Goal: Transaction & Acquisition: Purchase product/service

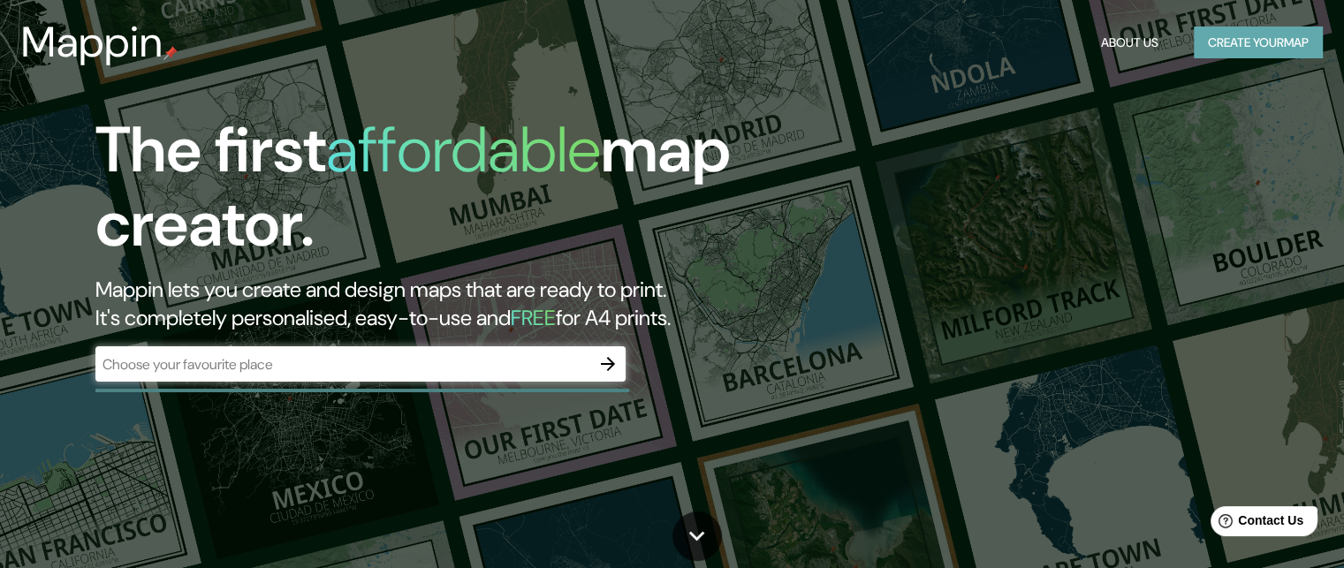
click at [1215, 39] on button "Create your map" at bounding box center [1258, 43] width 129 height 33
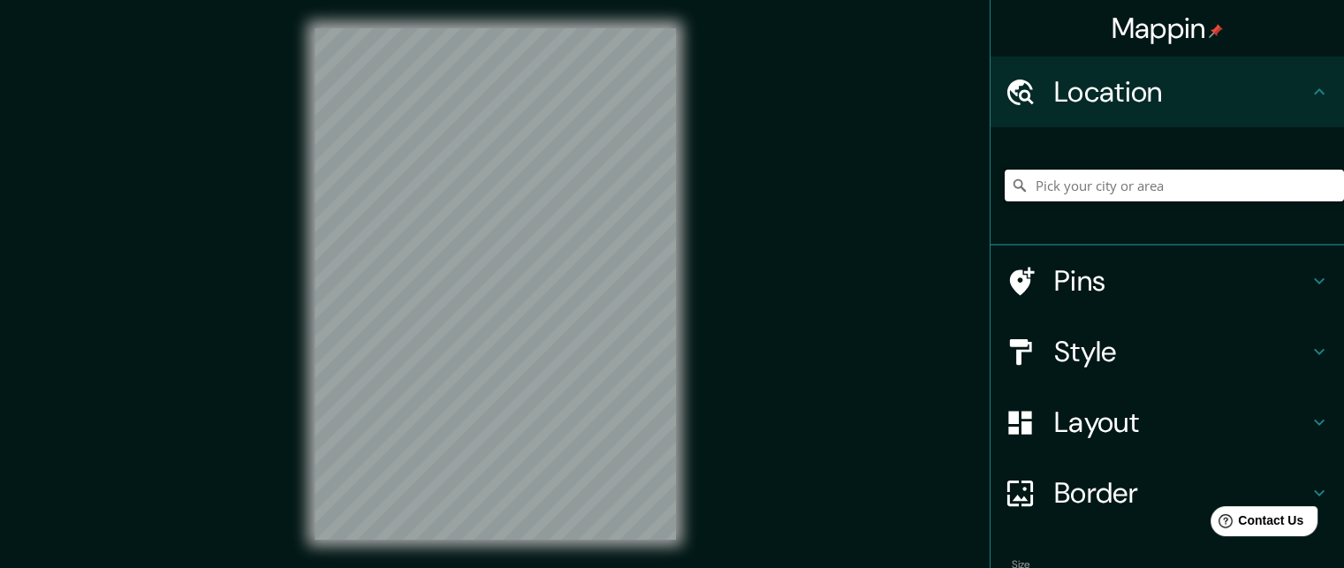
click at [1177, 188] on input "Pick your city or area" at bounding box center [1174, 186] width 339 height 32
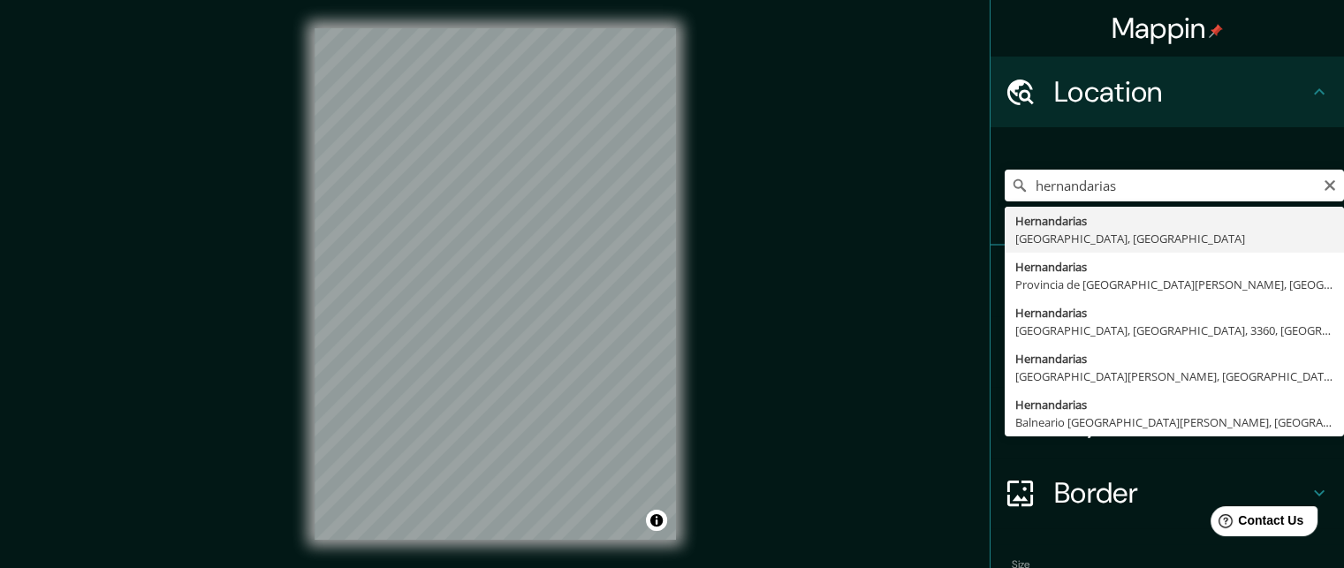
type input "Hernandarias, [GEOGRAPHIC_DATA], [GEOGRAPHIC_DATA]"
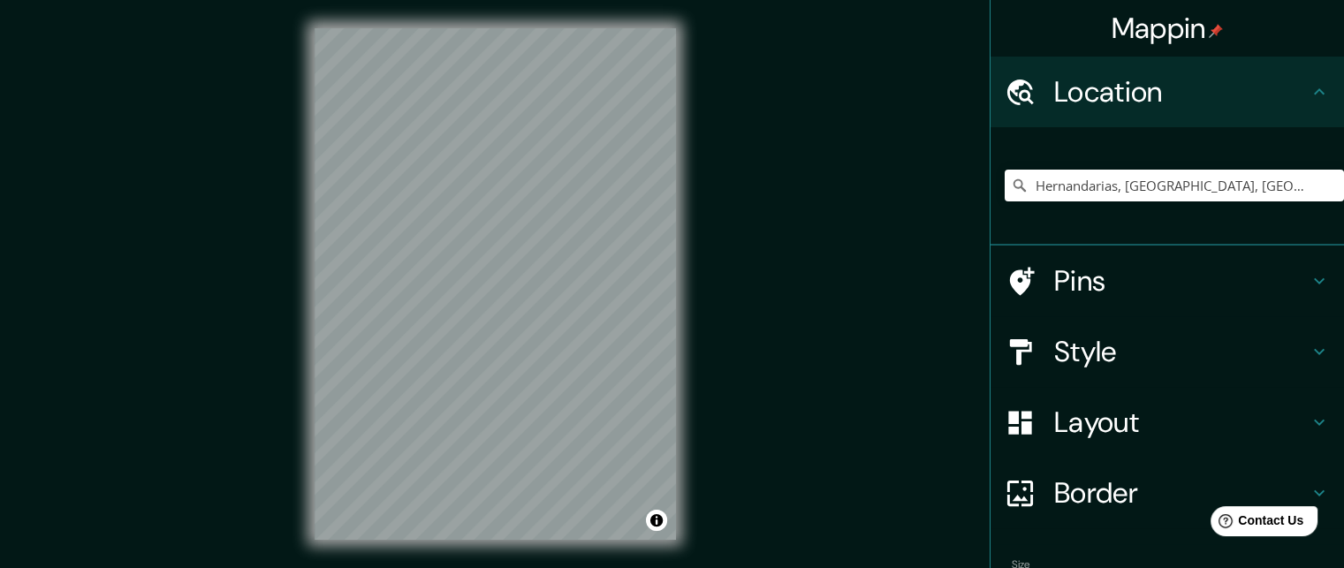
click at [1189, 346] on h4 "Style" at bounding box center [1181, 351] width 255 height 35
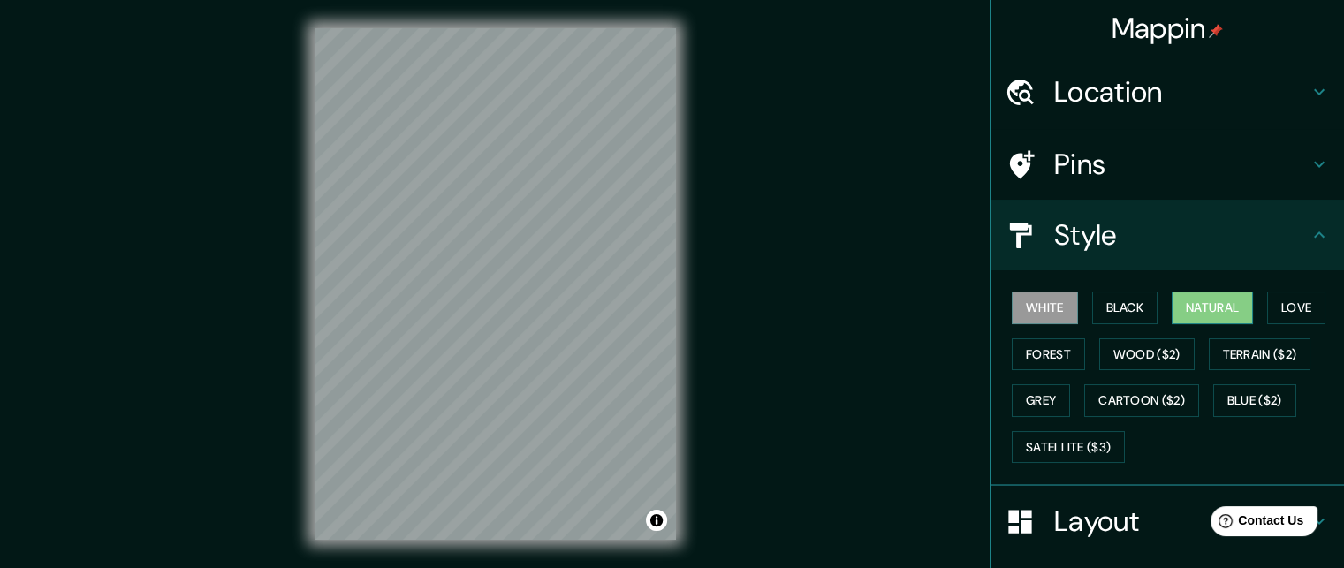
click at [1208, 314] on button "Natural" at bounding box center [1212, 308] width 81 height 33
click at [1039, 348] on button "Forest" at bounding box center [1048, 354] width 73 height 33
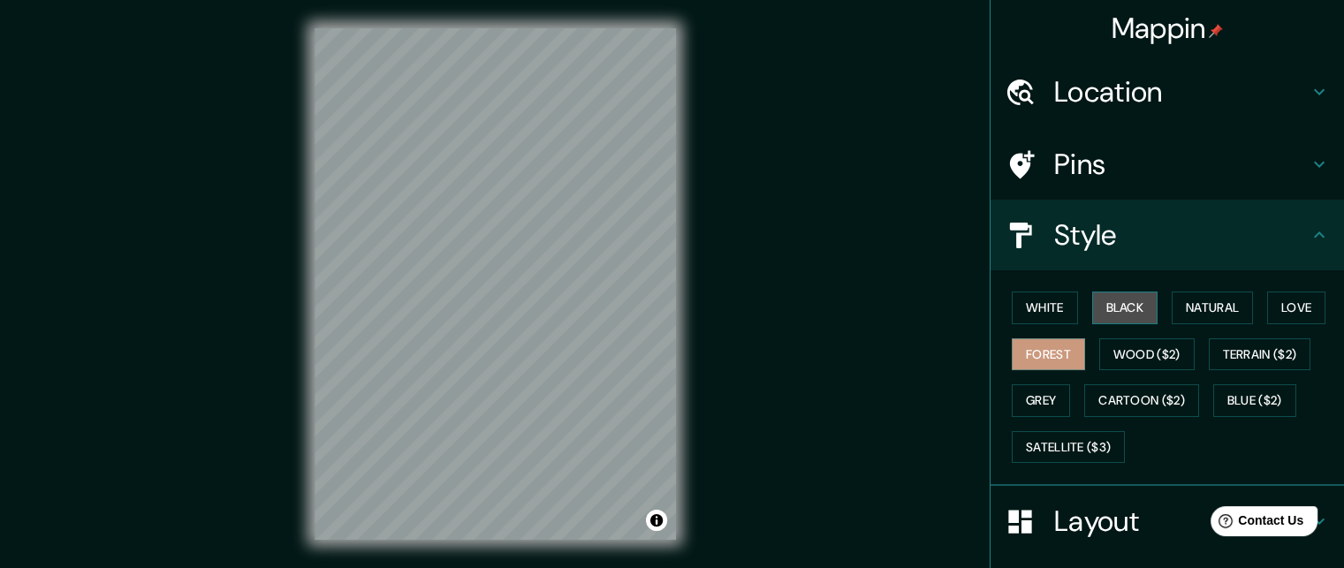
click at [1128, 317] on button "Black" at bounding box center [1125, 308] width 66 height 33
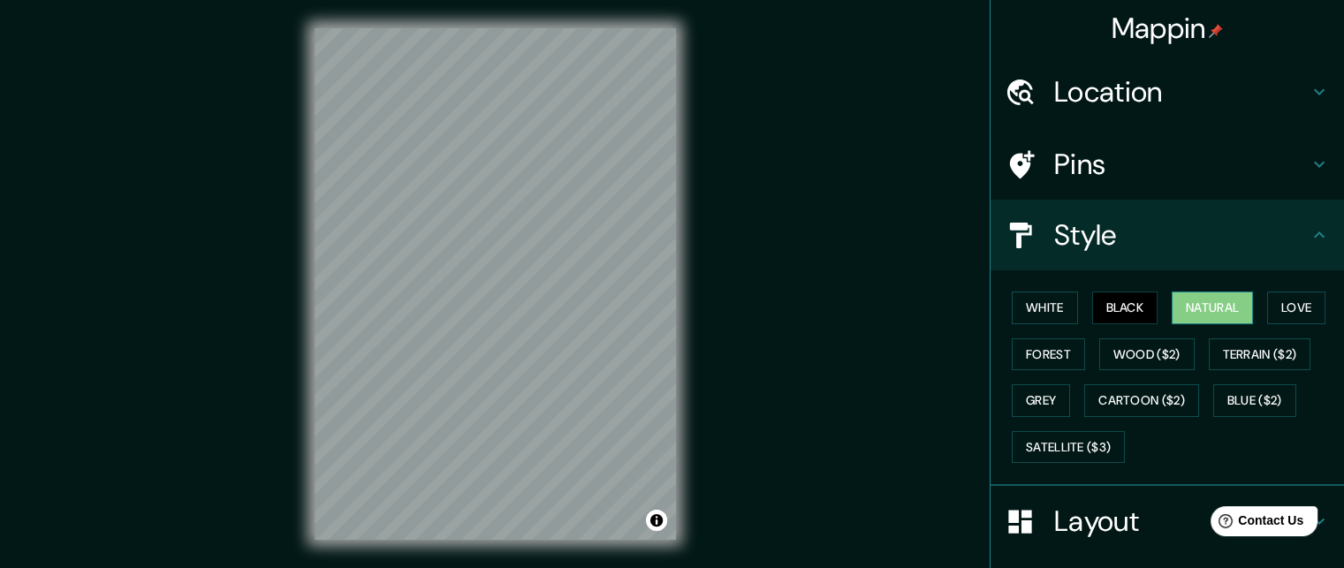
click at [1209, 300] on button "Natural" at bounding box center [1212, 308] width 81 height 33
click at [1162, 360] on button "Wood ($2)" at bounding box center [1146, 354] width 95 height 33
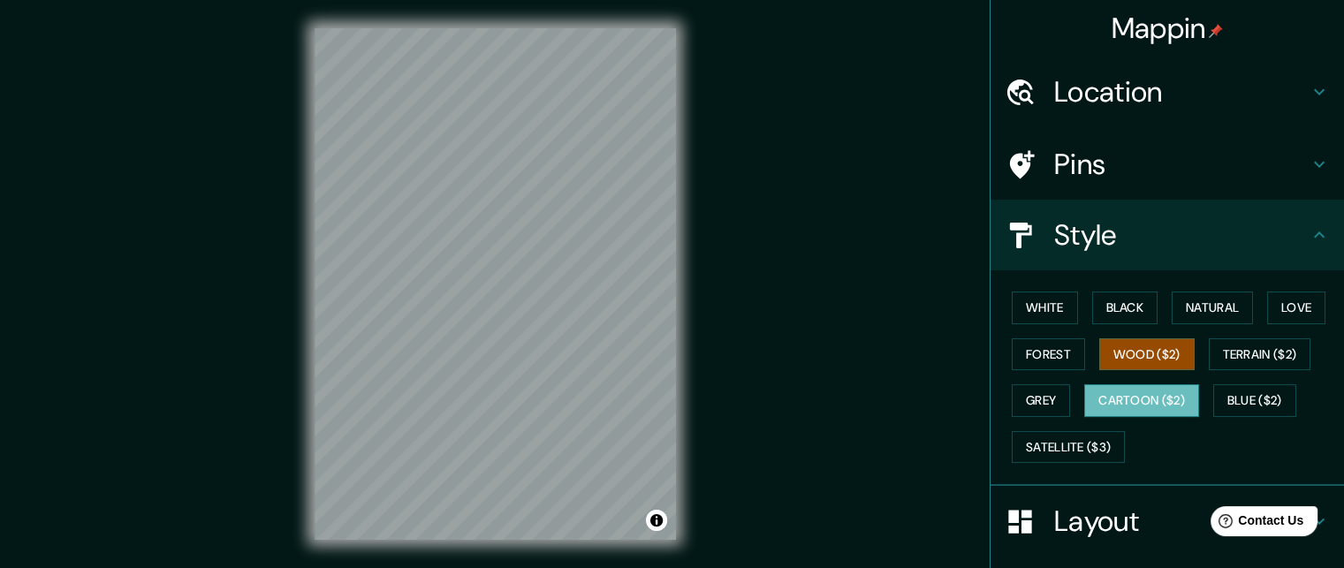
click at [1151, 408] on button "Cartoon ($2)" at bounding box center [1141, 400] width 115 height 33
click at [1251, 389] on button "Blue ($2)" at bounding box center [1254, 400] width 83 height 33
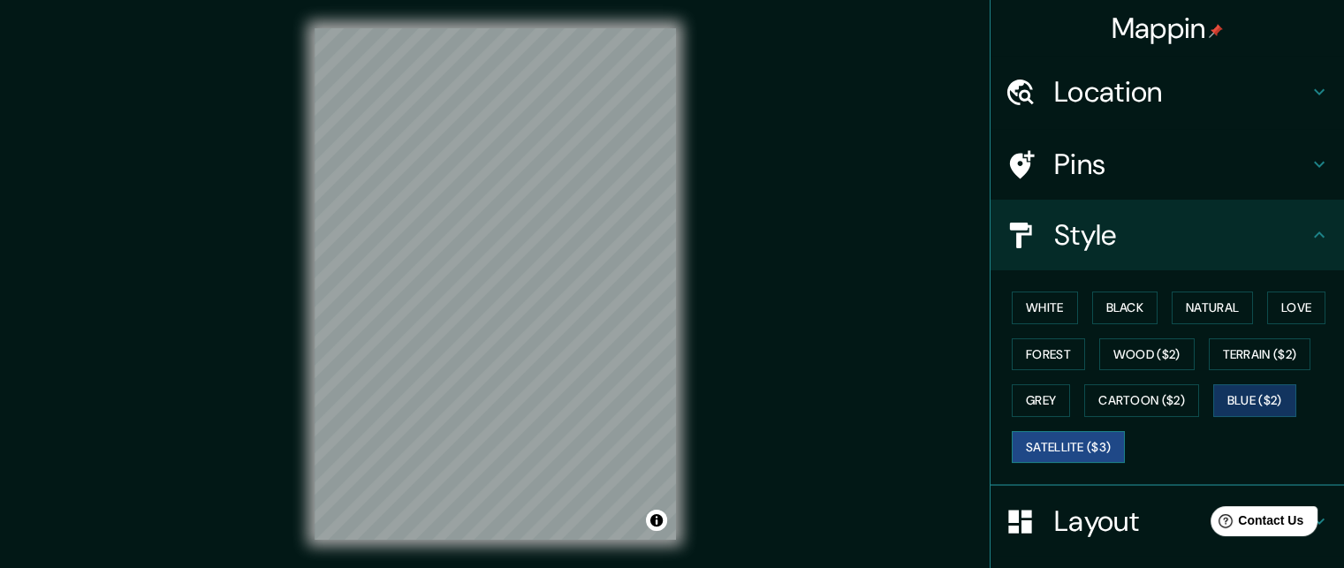
click at [1092, 441] on button "Satellite ($3)" at bounding box center [1068, 447] width 113 height 33
click at [1205, 298] on button "Natural" at bounding box center [1212, 308] width 81 height 33
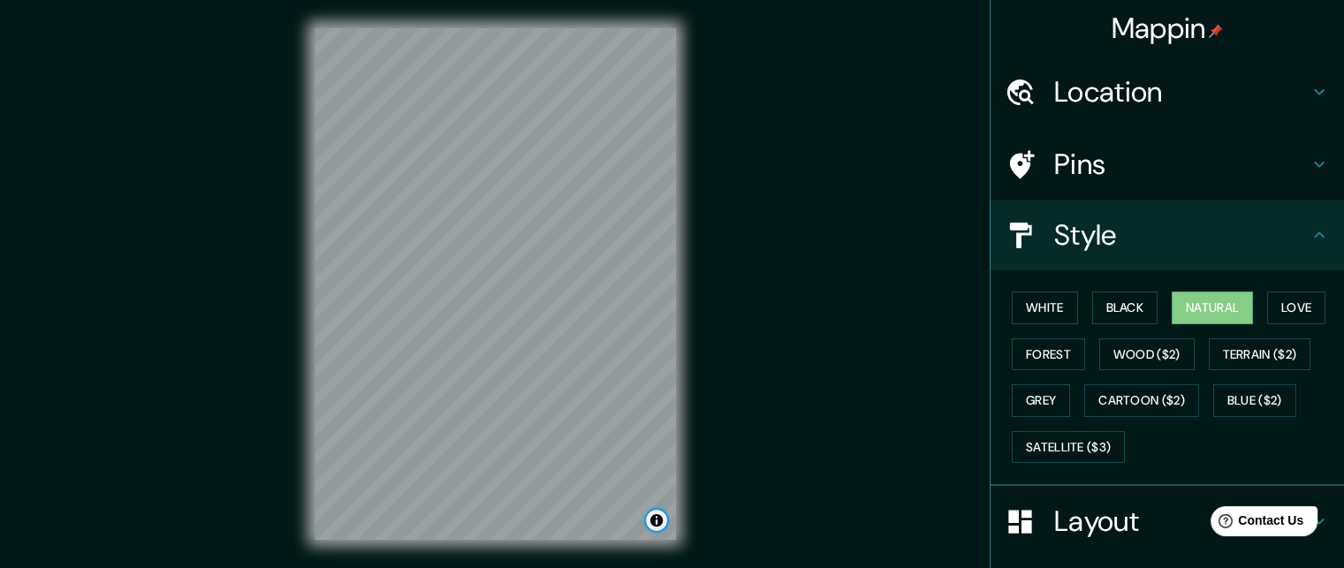
click at [656, 521] on button "Toggle attribution" at bounding box center [656, 520] width 21 height 21
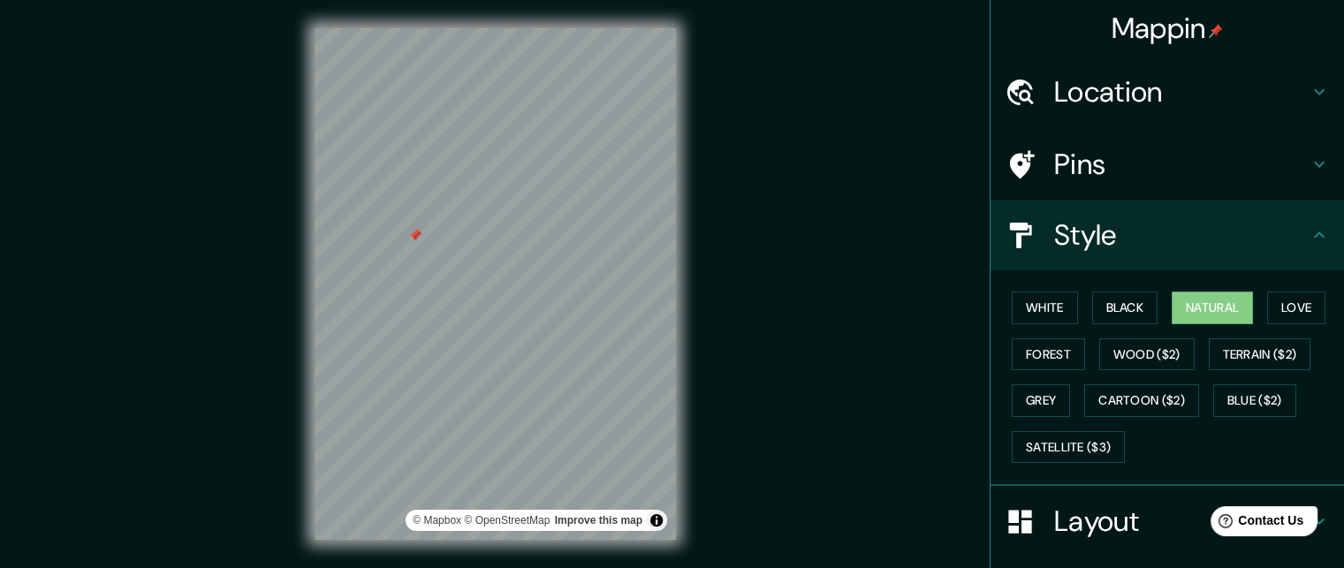
drag, startPoint x: 402, startPoint y: 223, endPoint x: 446, endPoint y: 256, distance: 55.5
click at [422, 242] on div at bounding box center [415, 235] width 14 height 14
click at [451, 244] on div at bounding box center [452, 242] width 14 height 14
click at [456, 261] on div at bounding box center [452, 260] width 14 height 14
click at [622, 567] on html "Mappin Location [GEOGRAPHIC_DATA], [GEOGRAPHIC_DATA], [GEOGRAPHIC_DATA] Pins St…" at bounding box center [672, 284] width 1344 height 568
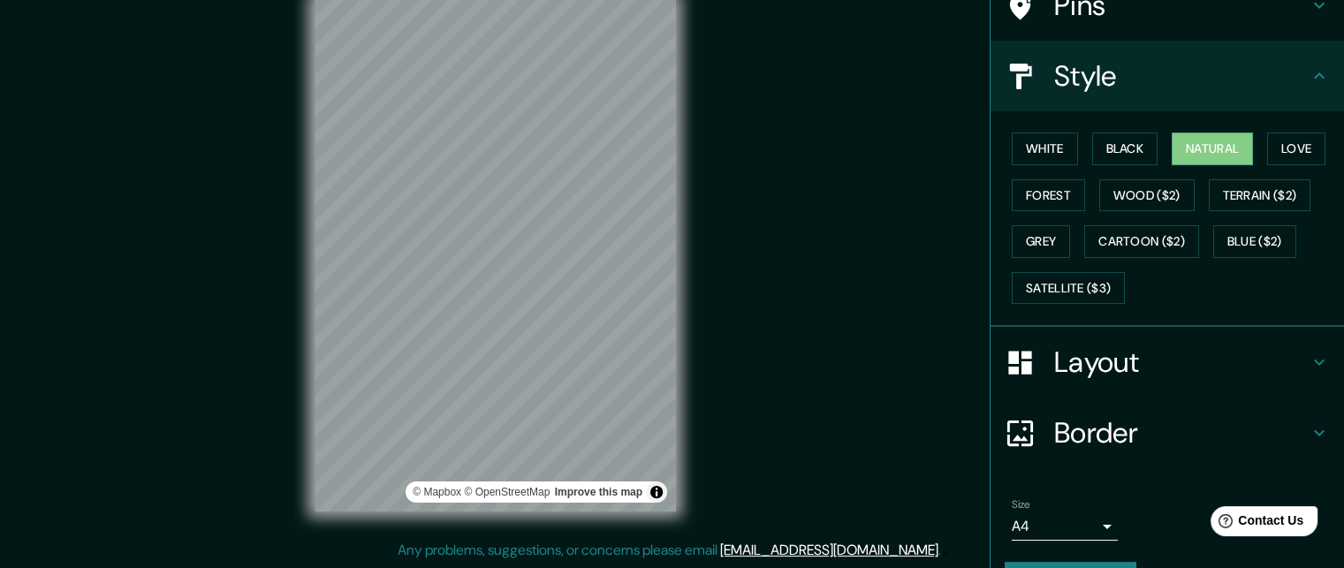
scroll to position [203, 0]
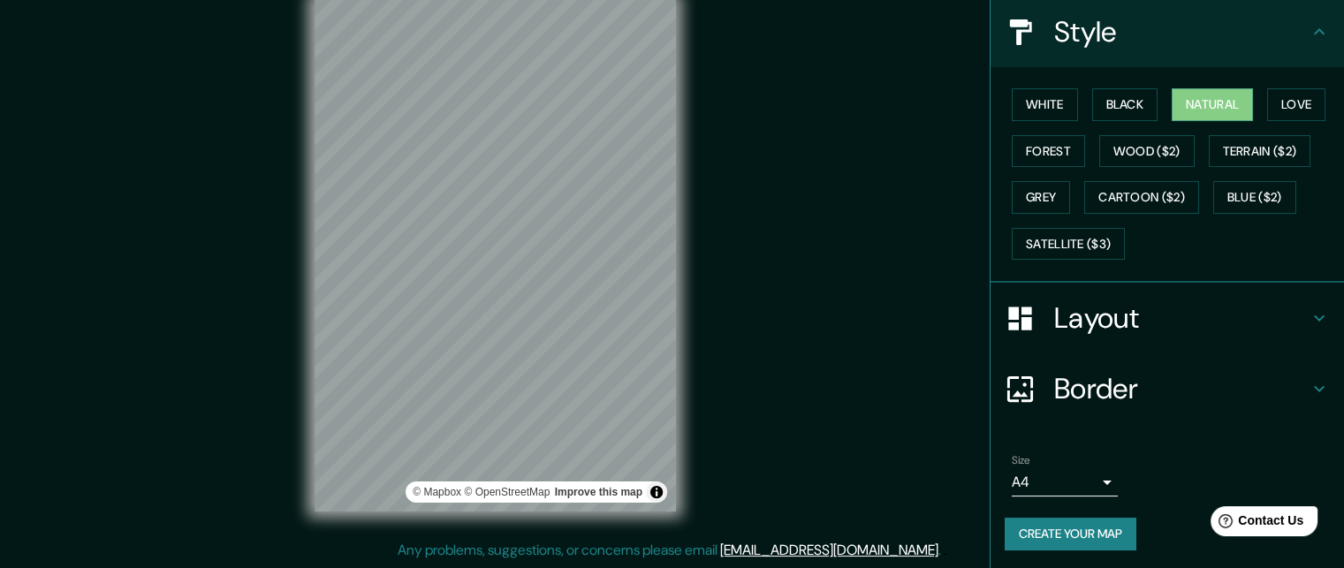
click at [1086, 480] on body "Mappin Location [GEOGRAPHIC_DATA], [GEOGRAPHIC_DATA], [GEOGRAPHIC_DATA] Pins St…" at bounding box center [672, 256] width 1344 height 568
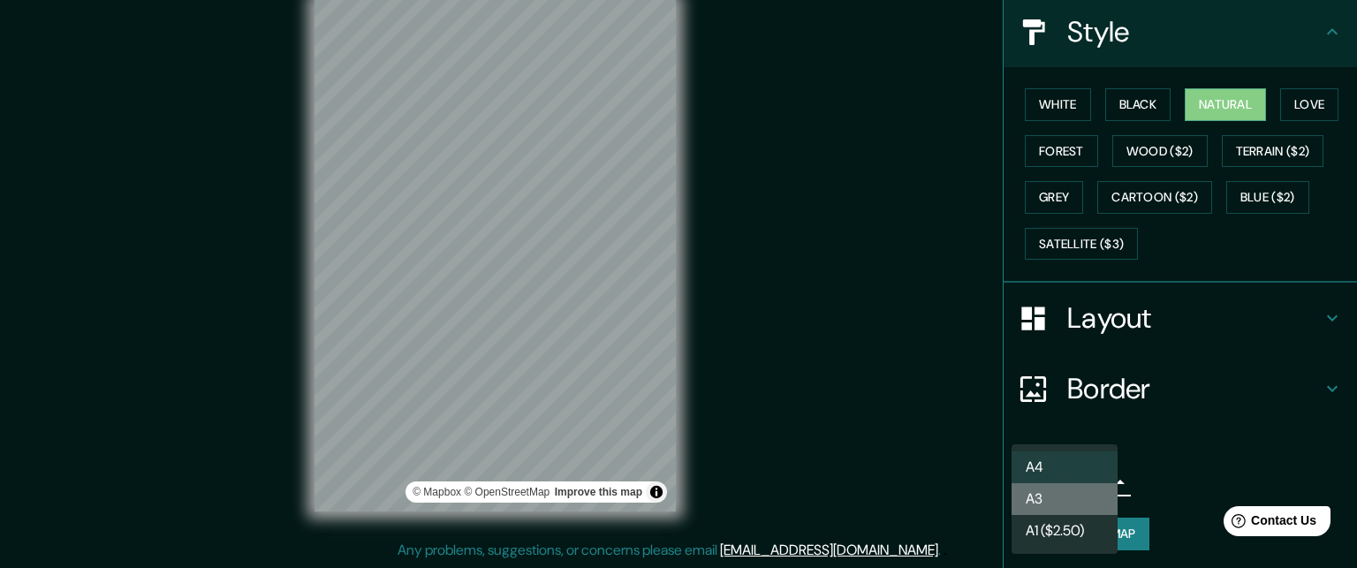
click at [1096, 501] on li "A3" at bounding box center [1065, 499] width 106 height 32
type input "a4"
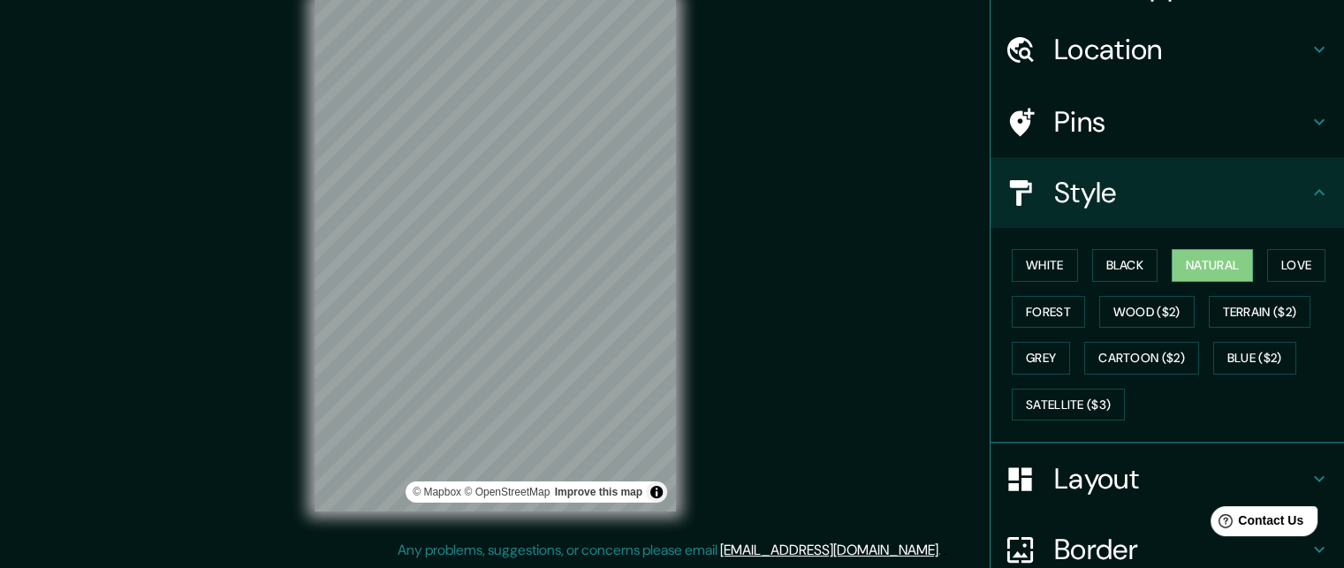
scroll to position [0, 0]
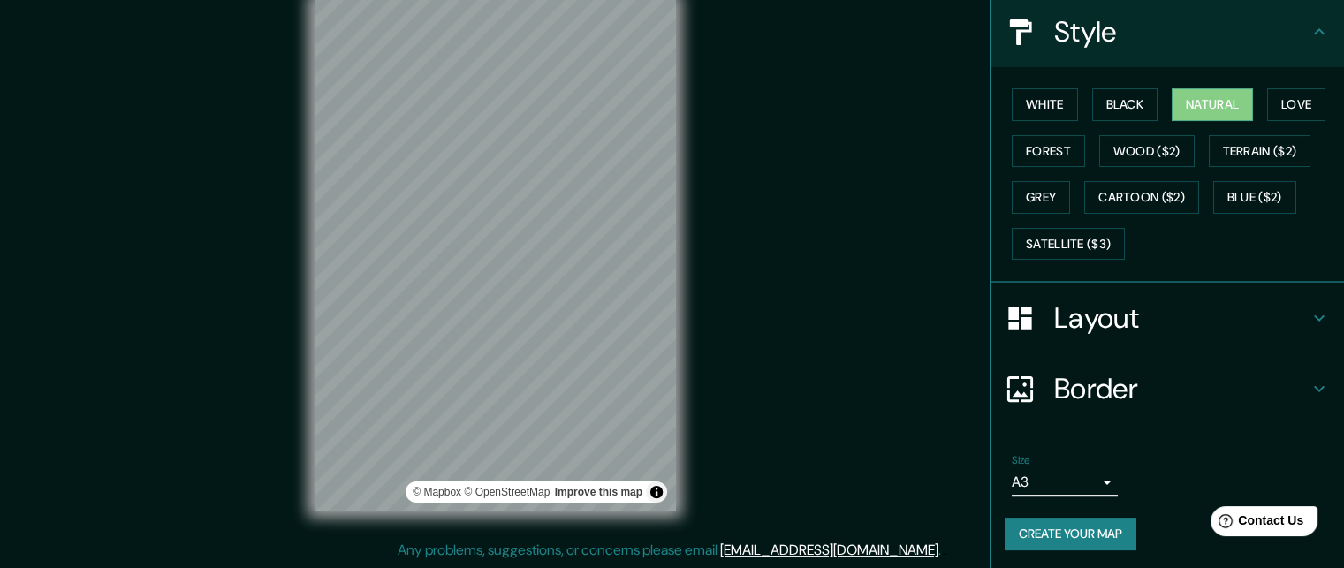
click at [1096, 382] on h4 "Border" at bounding box center [1181, 388] width 255 height 35
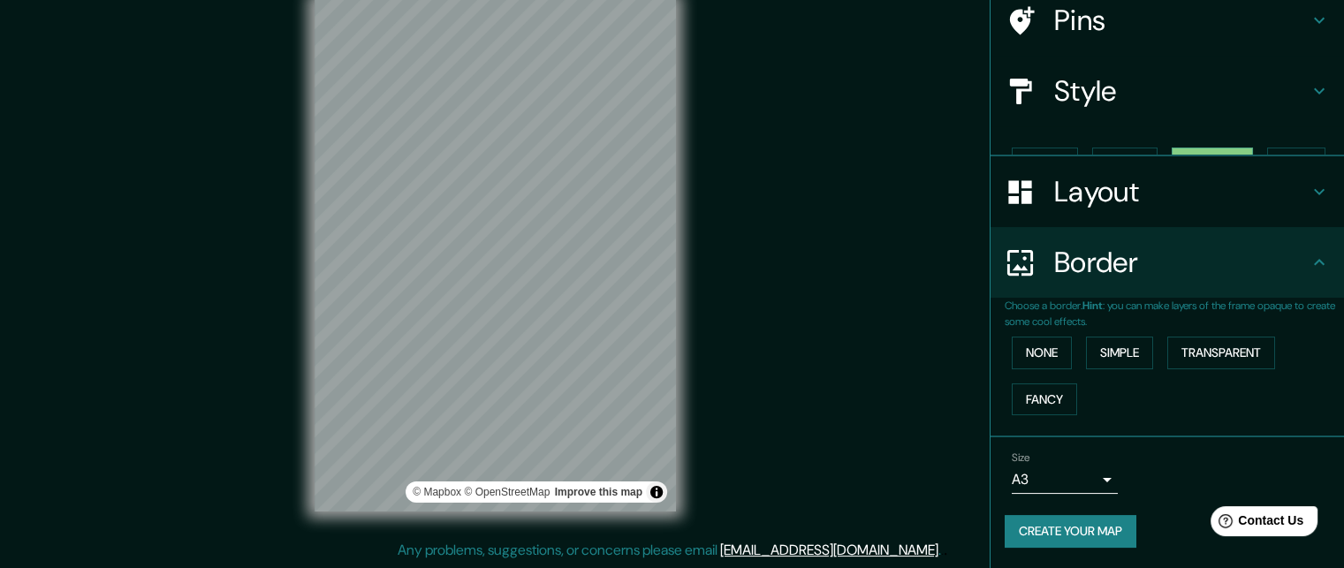
scroll to position [113, 0]
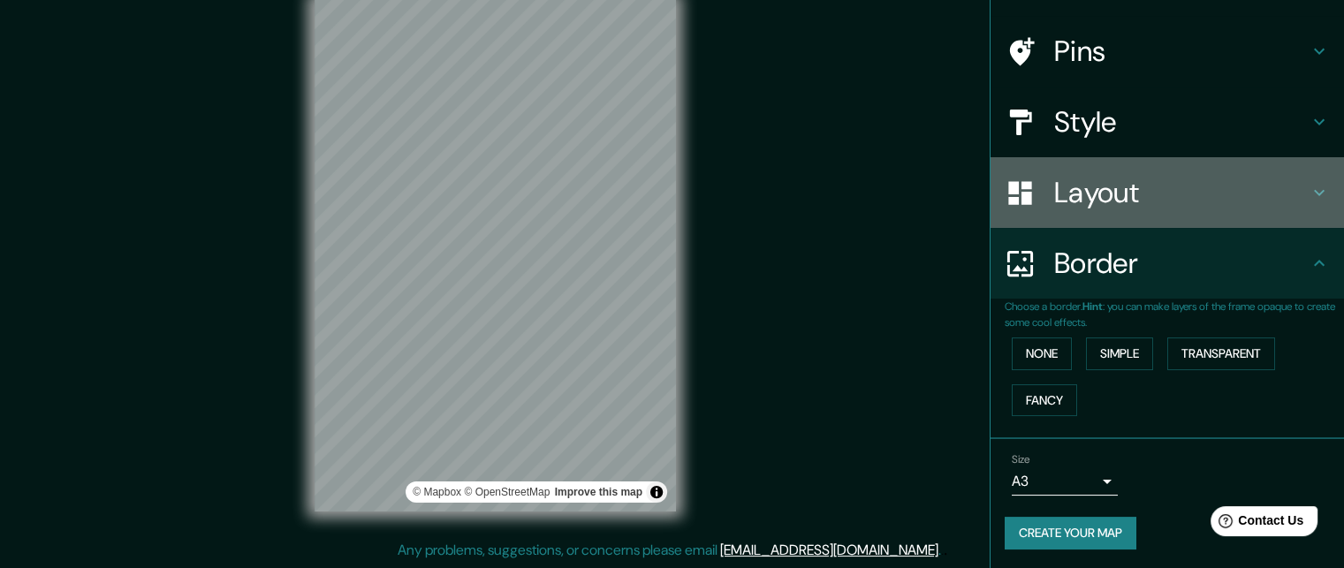
click at [1131, 201] on h4 "Layout" at bounding box center [1181, 192] width 255 height 35
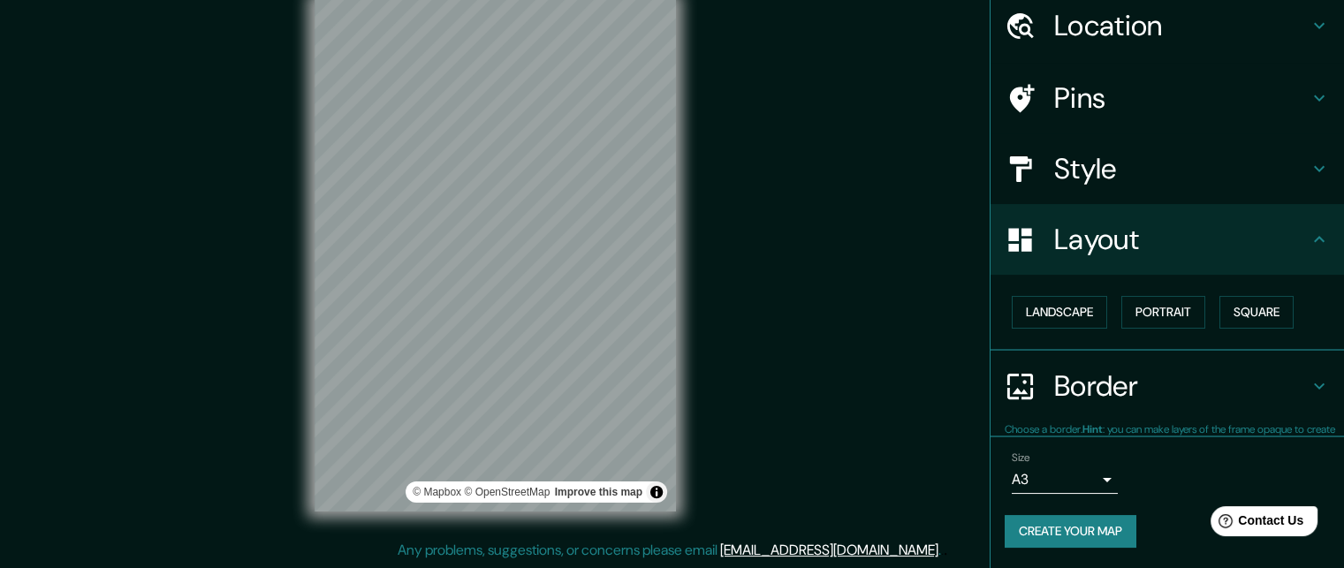
scroll to position [65, 0]
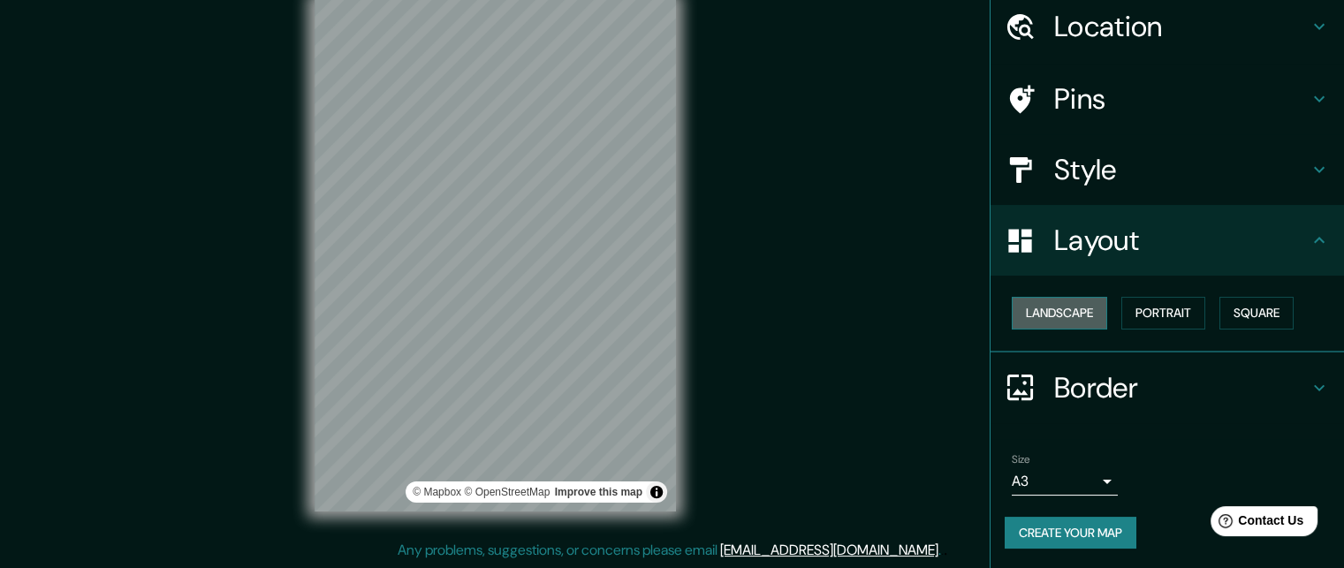
click at [1050, 308] on button "Landscape" at bounding box center [1059, 313] width 95 height 33
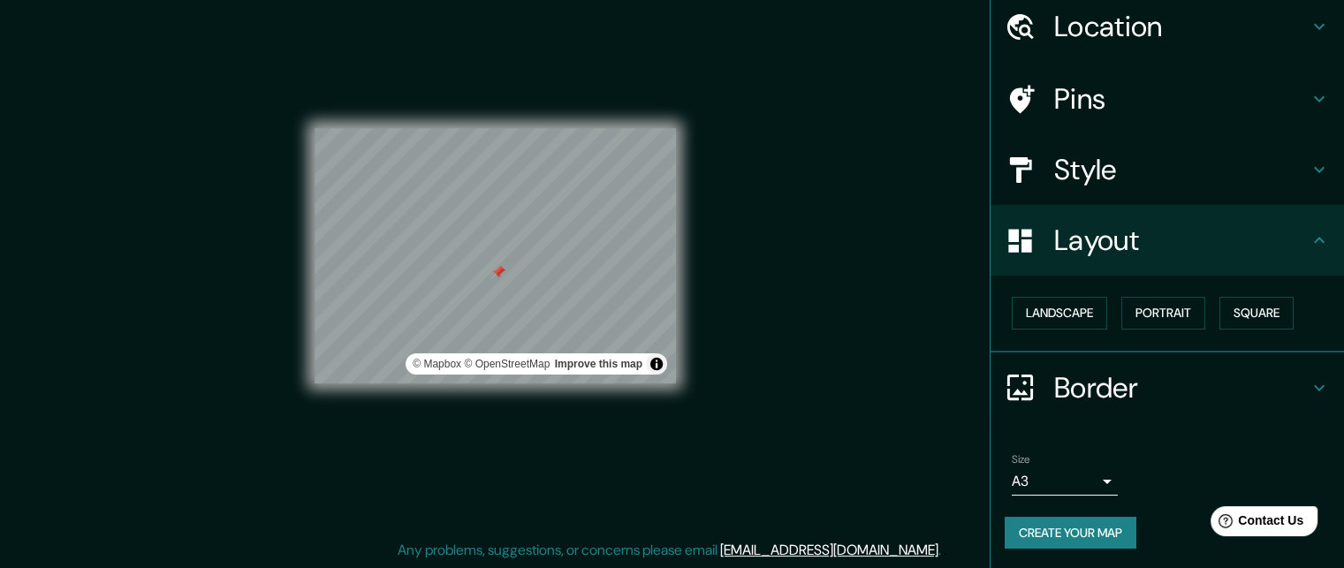
click at [497, 277] on div at bounding box center [498, 272] width 14 height 14
click at [615, 108] on div "© Mapbox © OpenStreetMap Improve this map" at bounding box center [495, 256] width 361 height 512
click at [728, 540] on html "Mappin Location Hernandarias, Alto Paraná, Paraguay Pins Style Layout Landscape…" at bounding box center [672, 256] width 1344 height 568
click at [537, 249] on div at bounding box center [540, 243] width 14 height 14
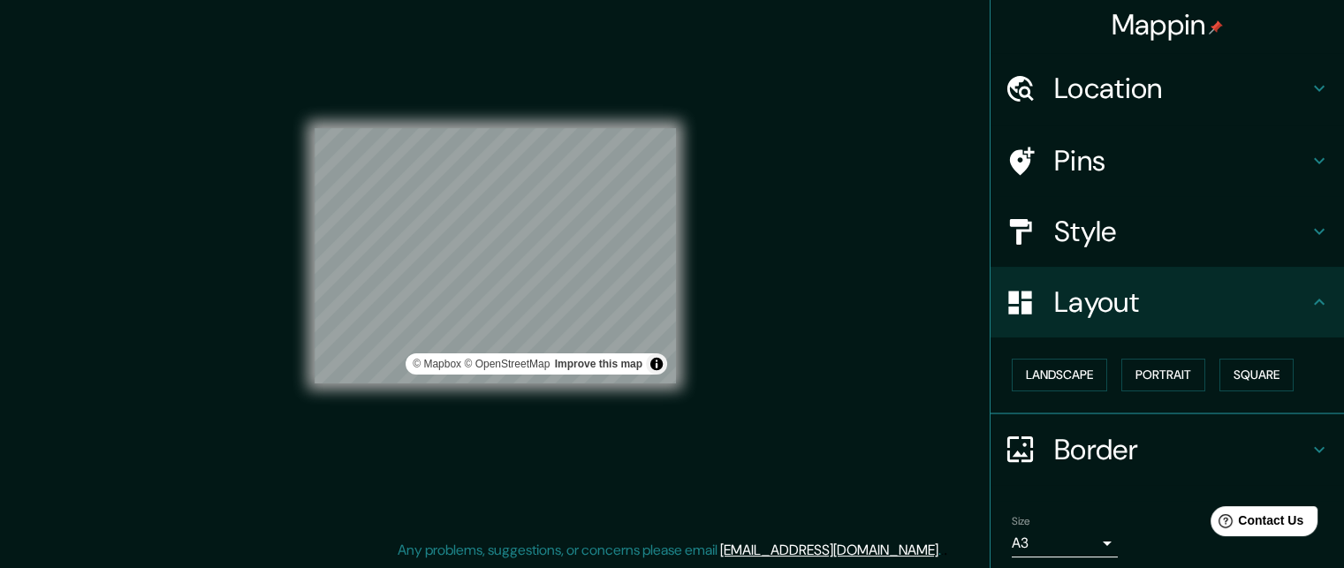
scroll to position [0, 0]
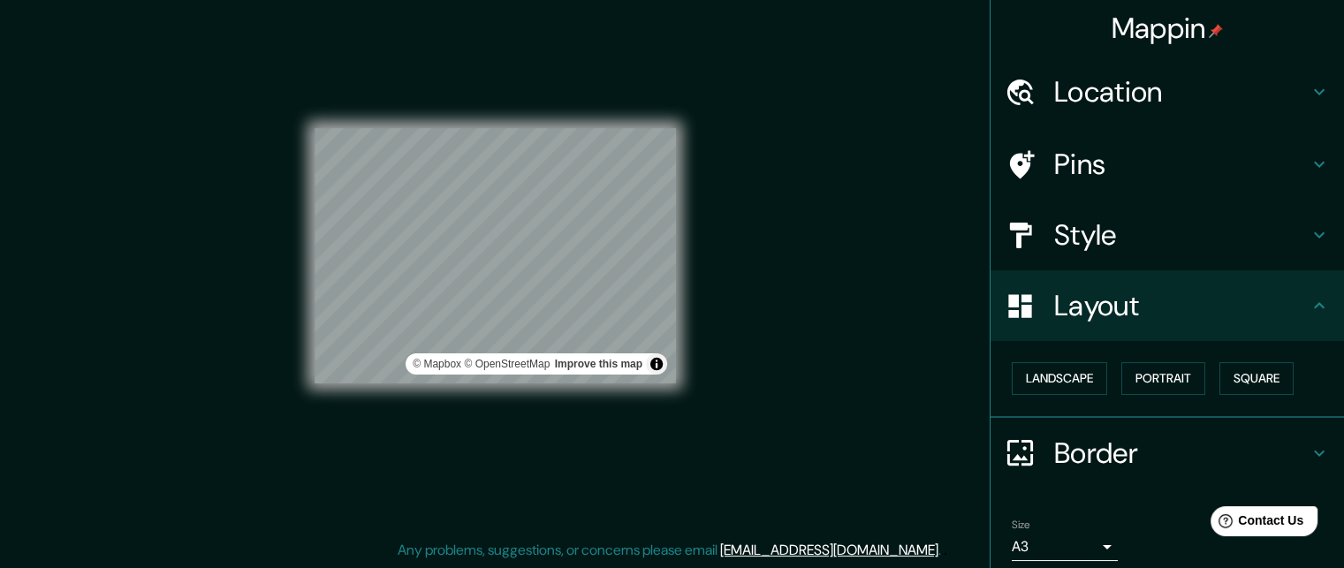
click at [1153, 165] on h4 "Pins" at bounding box center [1181, 164] width 255 height 35
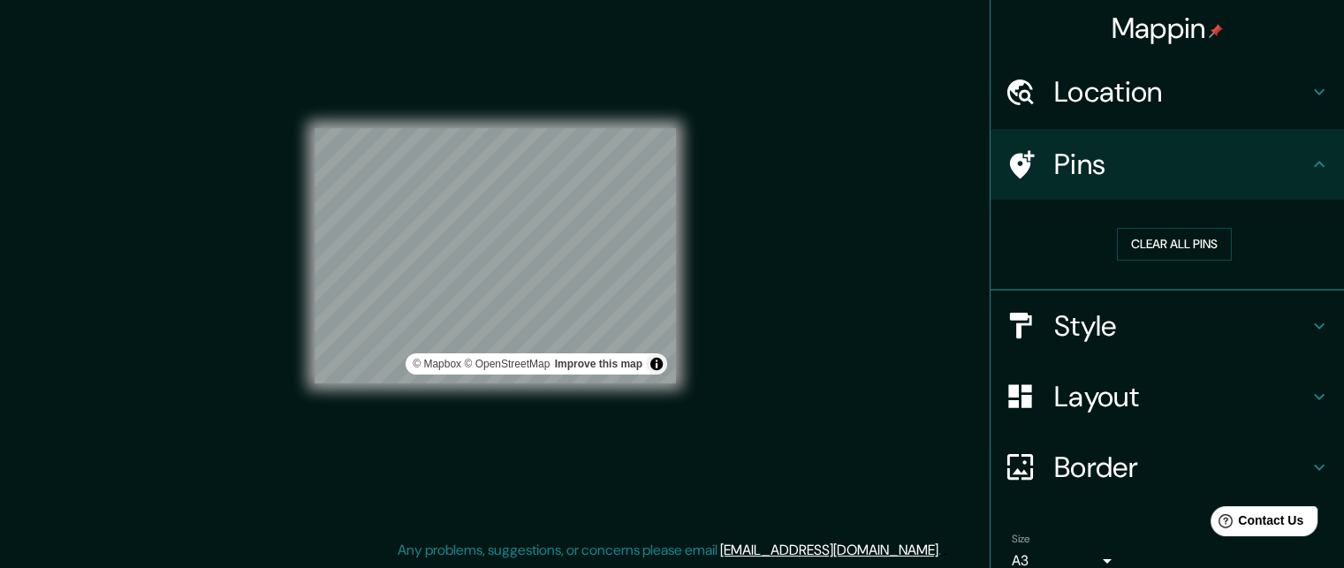
click at [1152, 102] on h4 "Location" at bounding box center [1181, 91] width 255 height 35
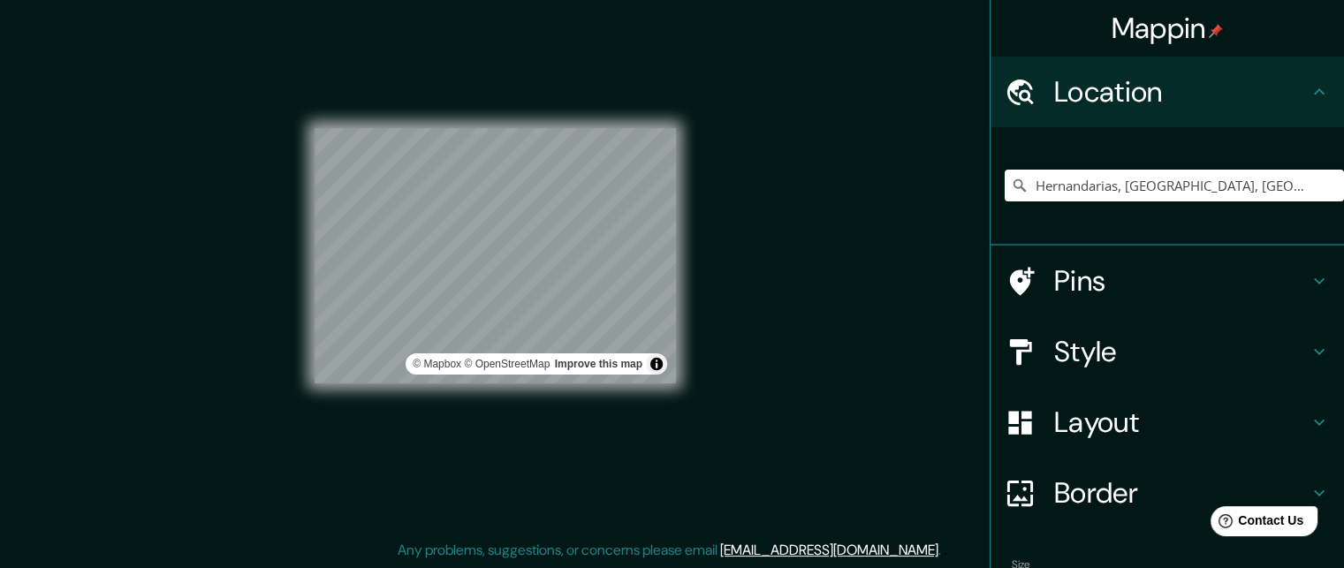
click at [1151, 338] on h4 "Style" at bounding box center [1181, 351] width 255 height 35
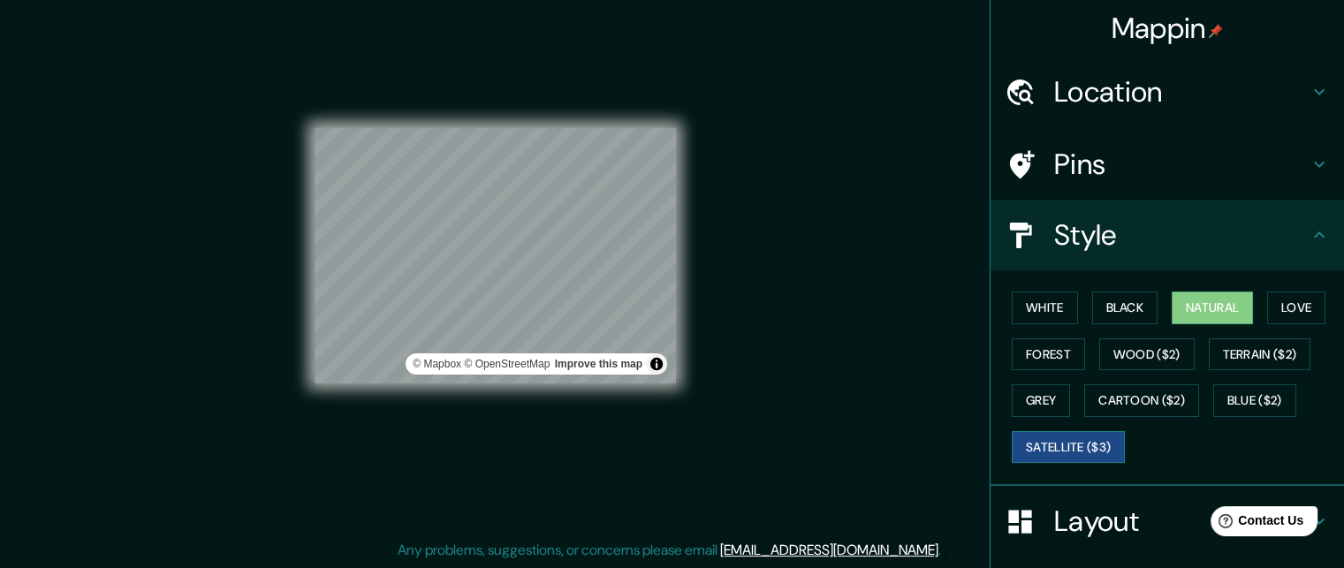
click at [1091, 445] on button "Satellite ($3)" at bounding box center [1068, 447] width 113 height 33
click at [563, 98] on div "© Mapbox © OpenStreetMap Improve this map © Maxar" at bounding box center [495, 256] width 361 height 512
click at [608, 420] on div "© Mapbox © OpenStreetMap Improve this map © Maxar" at bounding box center [495, 256] width 361 height 512
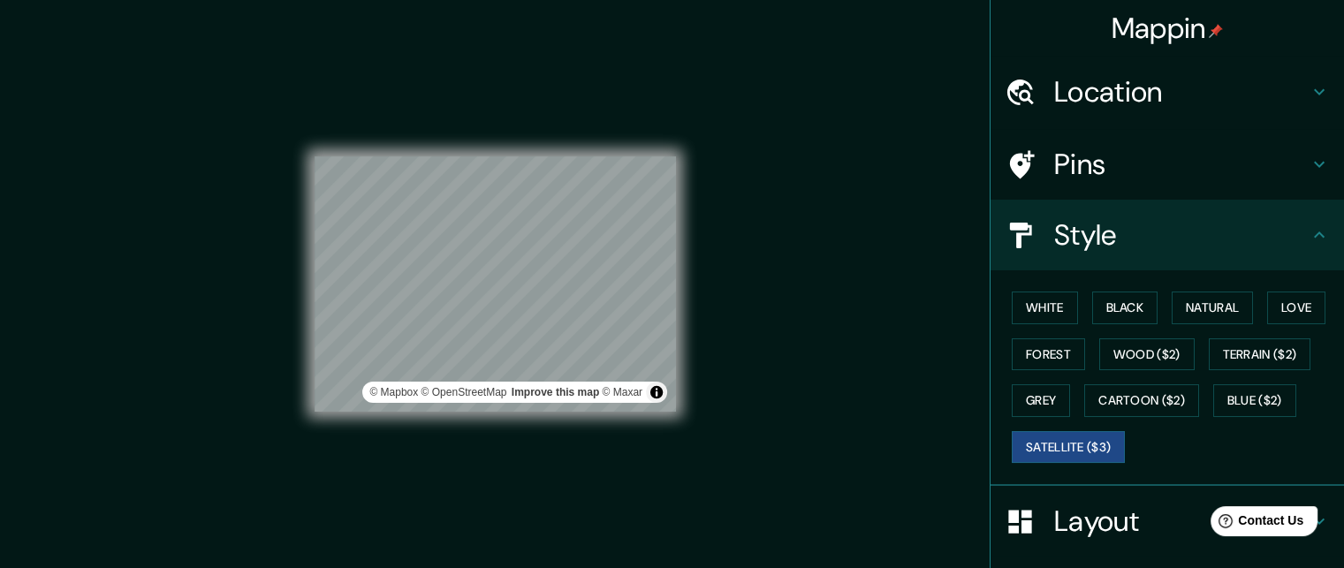
click at [581, 141] on div "© Mapbox © OpenStreetMap Improve this map © Maxar" at bounding box center [495, 284] width 361 height 512
click at [559, 145] on div "© Mapbox © OpenStreetMap Improve this map © Maxar" at bounding box center [495, 284] width 361 height 512
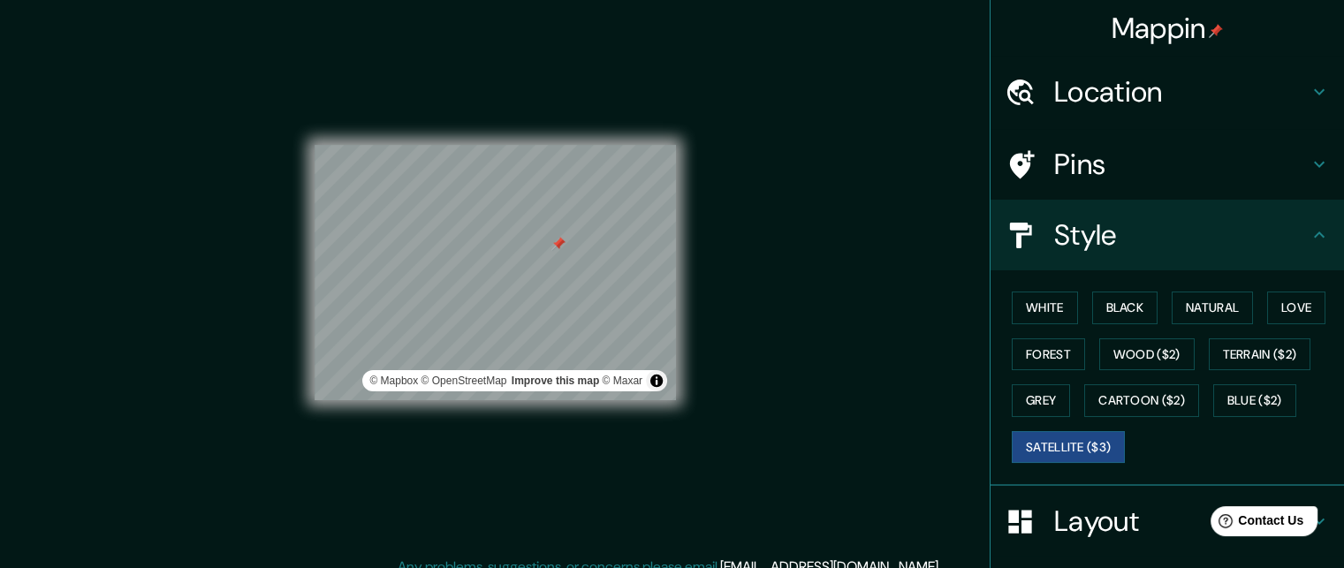
scroll to position [28, 0]
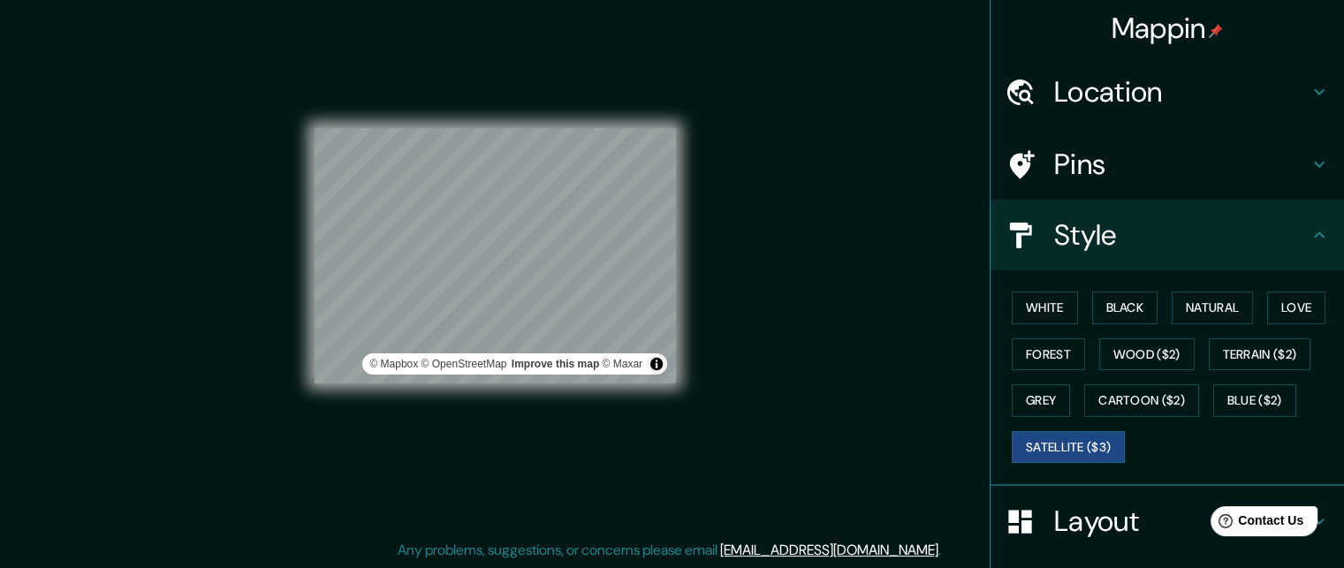
click at [513, 121] on div "© Mapbox © OpenStreetMap Improve this map © Maxar" at bounding box center [495, 256] width 361 height 512
click at [1067, 441] on button "Satellite ($3)" at bounding box center [1068, 447] width 113 height 33
click at [1105, 302] on button "Black" at bounding box center [1125, 308] width 66 height 33
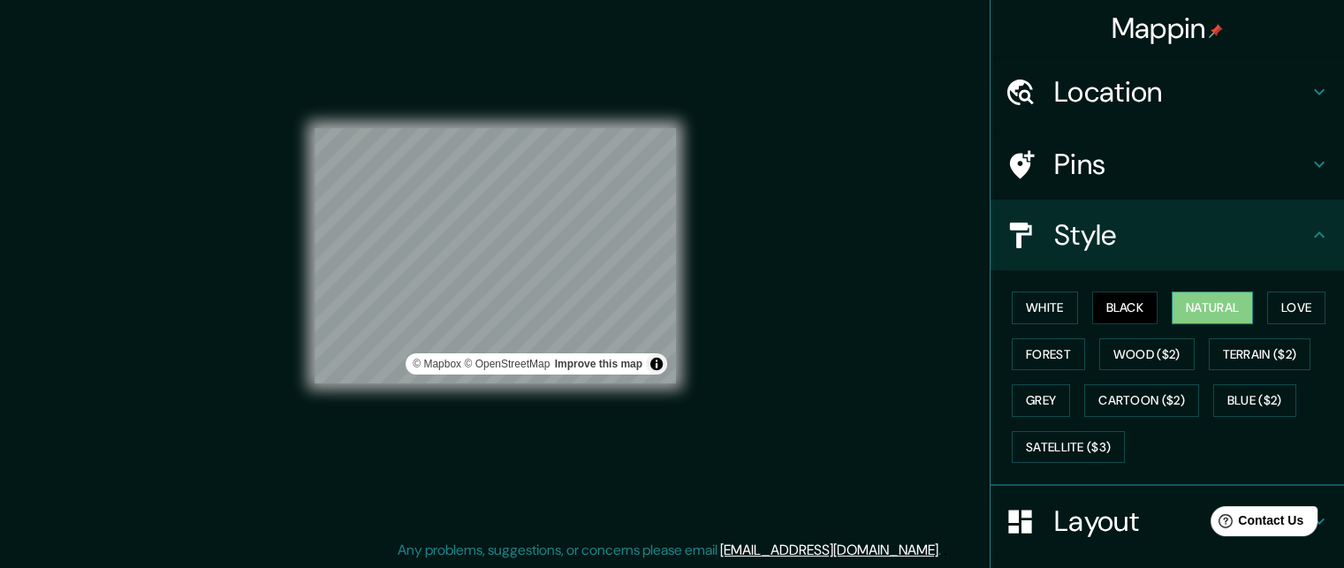
click at [1176, 307] on button "Natural" at bounding box center [1212, 308] width 81 height 33
click at [579, 277] on div at bounding box center [576, 271] width 14 height 14
click at [612, 391] on div "© Mapbox © OpenStreetMap Improve this map" at bounding box center [495, 256] width 361 height 512
click at [628, 420] on div "© Mapbox © OpenStreetMap Improve this map" at bounding box center [495, 256] width 361 height 512
click at [591, 463] on div "© Mapbox © OpenStreetMap Improve this map" at bounding box center [495, 256] width 361 height 512
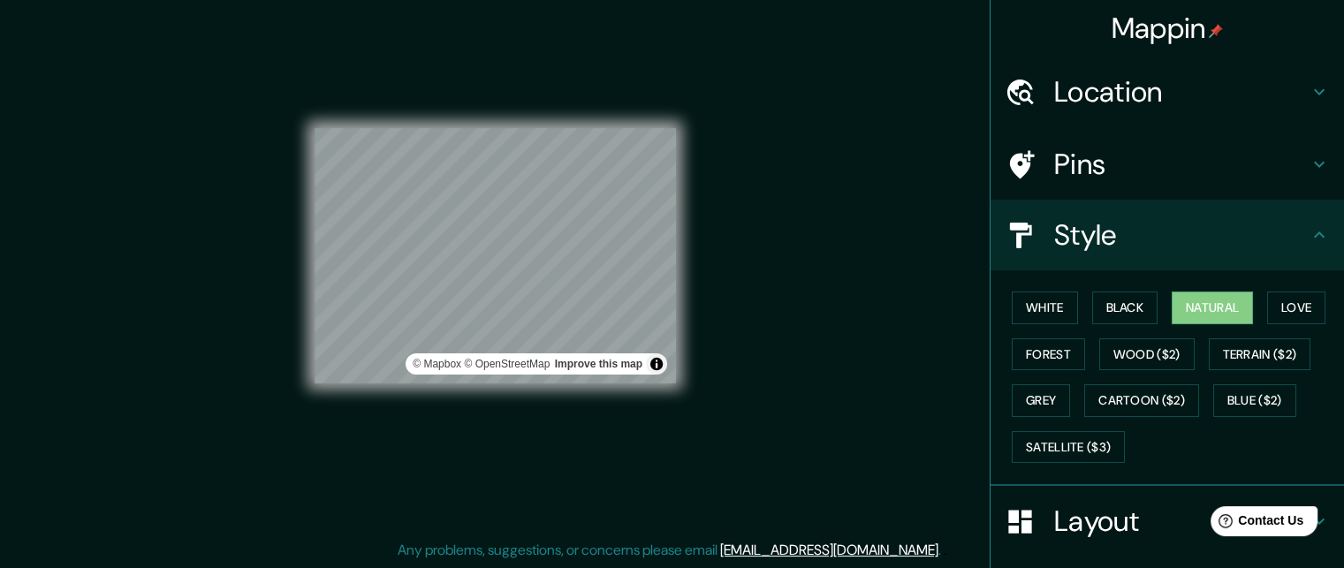
click at [601, 409] on div "© Mapbox © OpenStreetMap Improve this map" at bounding box center [495, 256] width 361 height 512
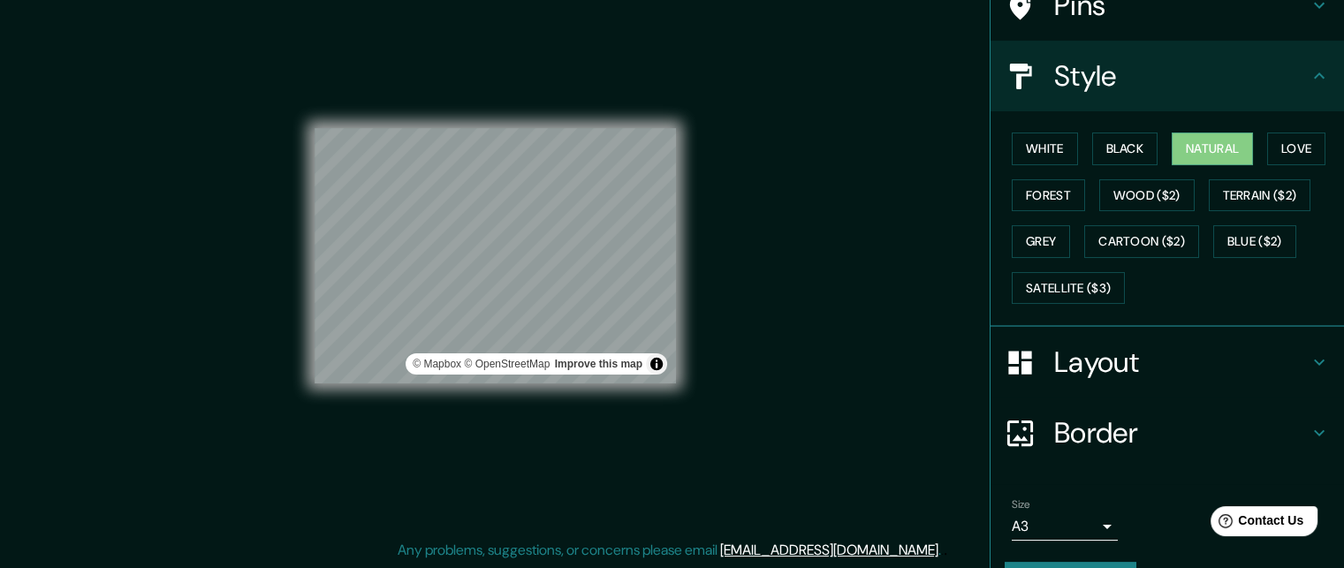
scroll to position [203, 0]
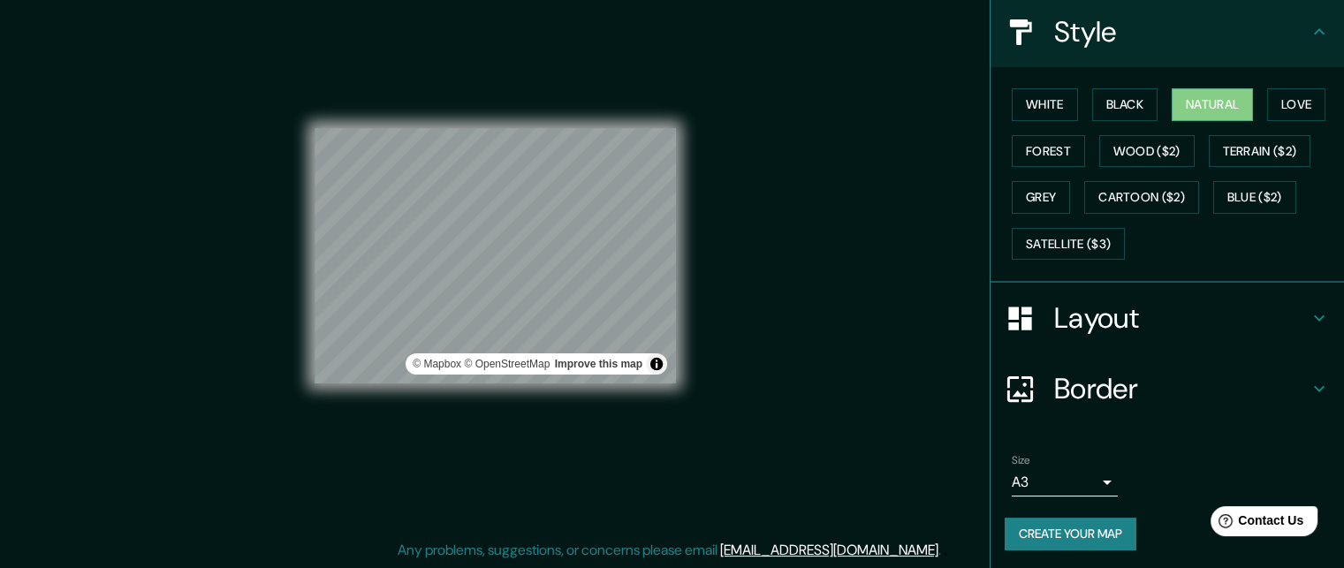
click at [545, 556] on div "Mappin Location Hernandarias, Alto Paraná, Paraguay Pins Style White Black Natu…" at bounding box center [672, 270] width 1344 height 597
click at [1121, 314] on h4 "Layout" at bounding box center [1181, 317] width 255 height 35
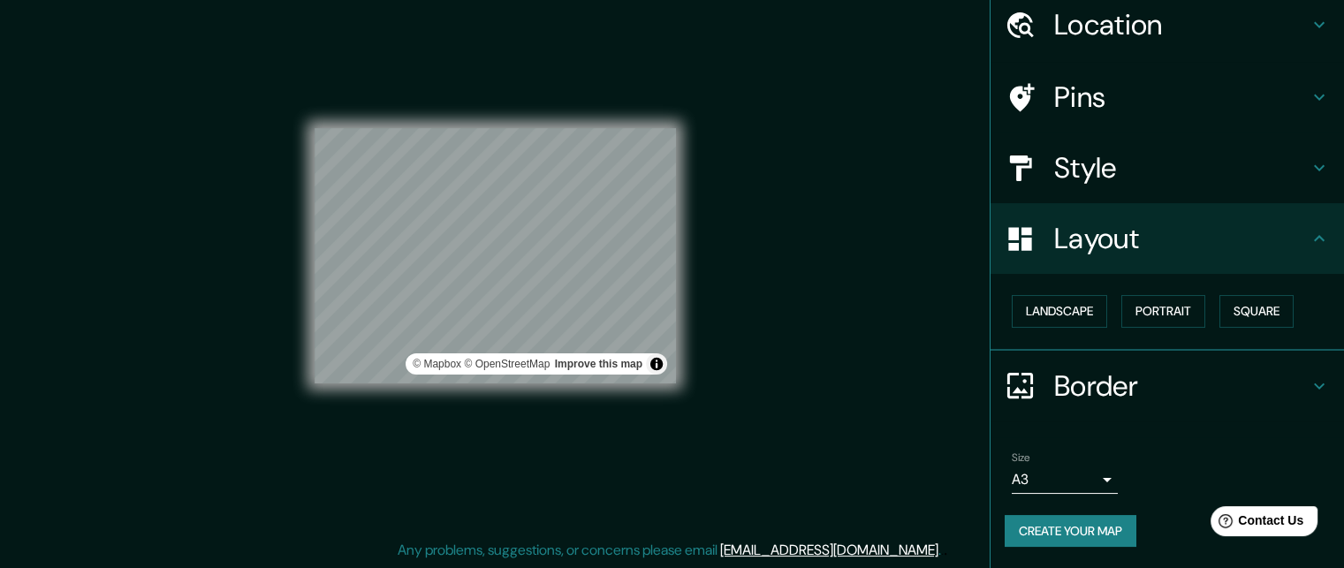
scroll to position [65, 0]
click at [1082, 314] on button "Landscape" at bounding box center [1059, 313] width 95 height 33
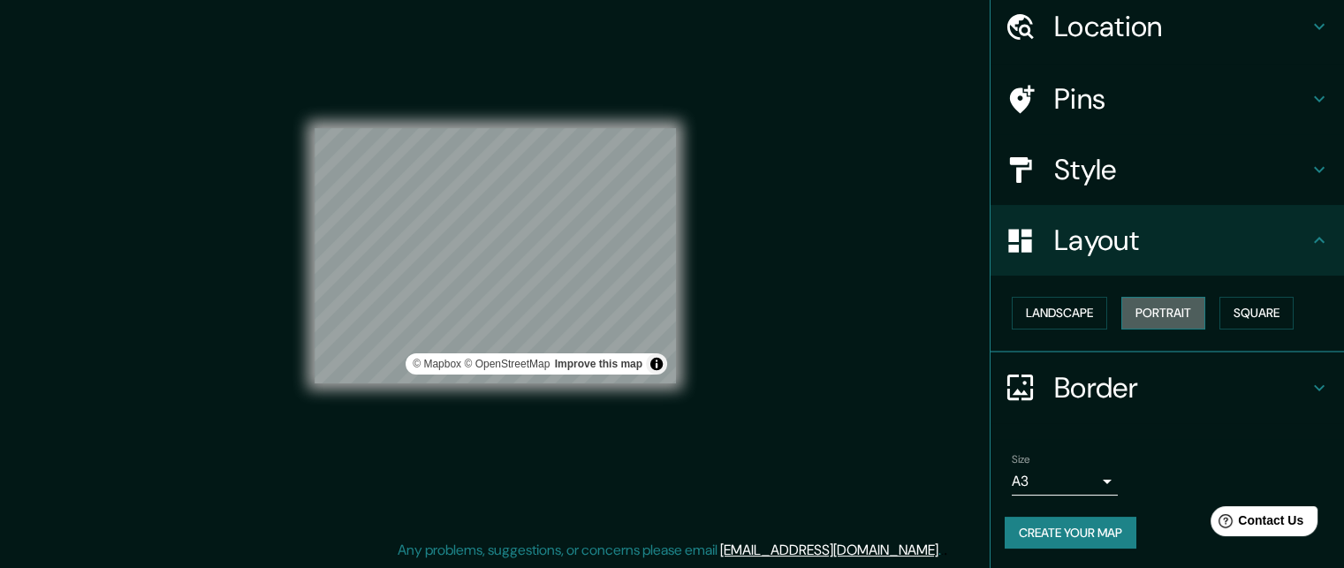
click at [1153, 303] on button "Portrait" at bounding box center [1163, 313] width 84 height 33
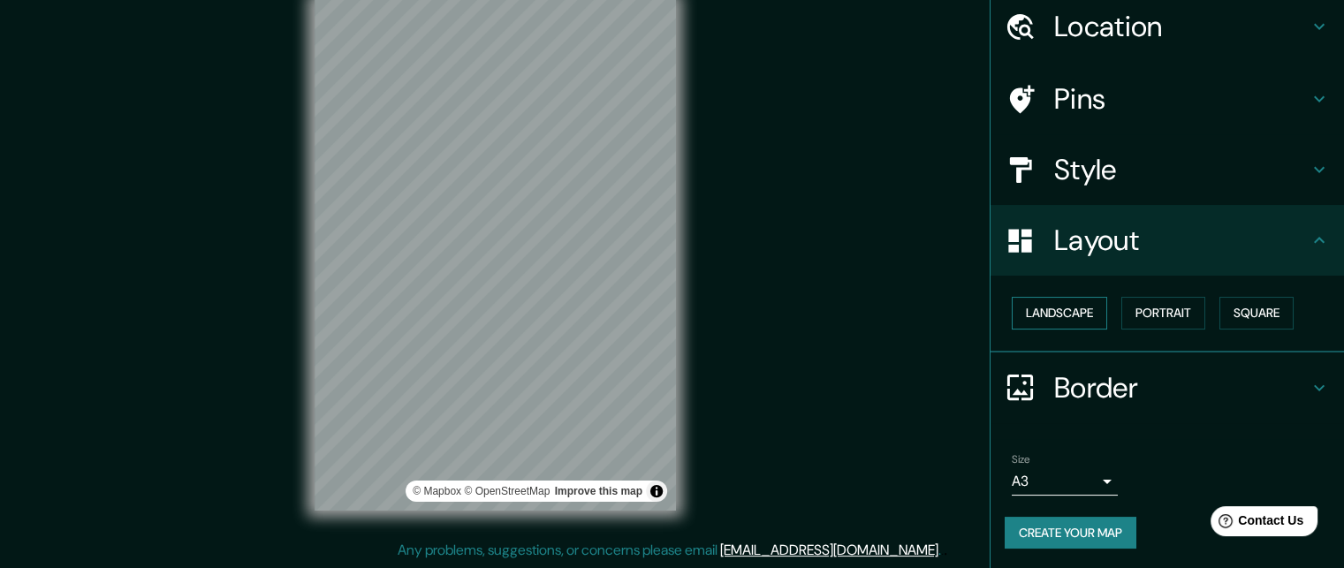
click at [1062, 324] on button "Landscape" at bounding box center [1059, 313] width 95 height 33
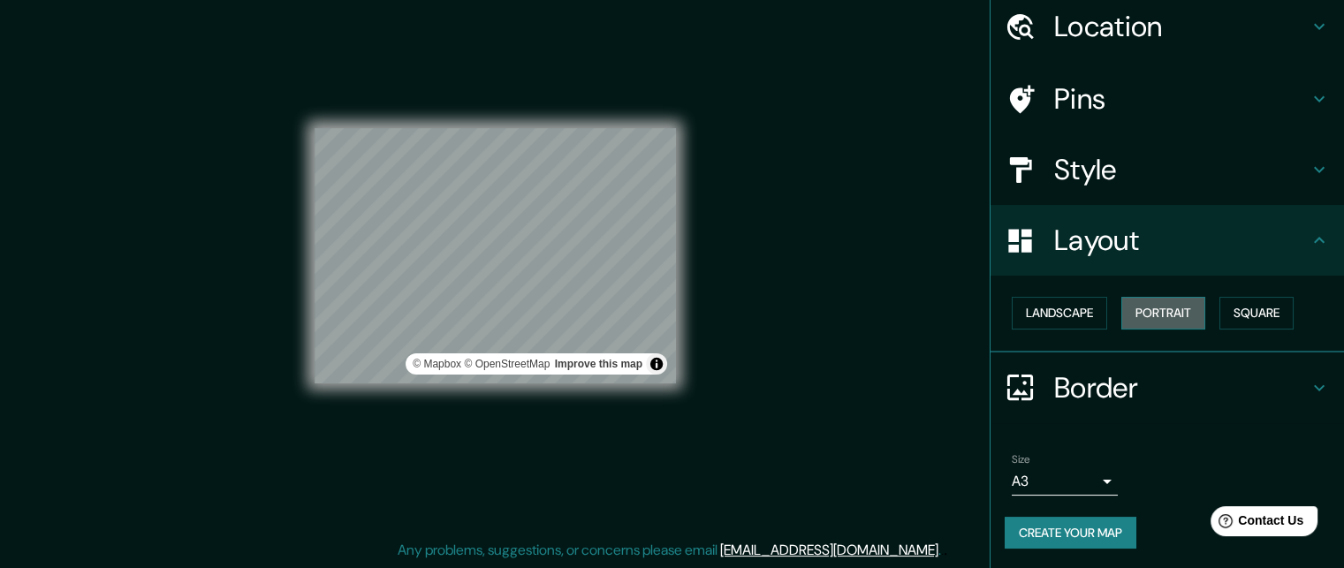
click at [1154, 307] on button "Portrait" at bounding box center [1163, 313] width 84 height 33
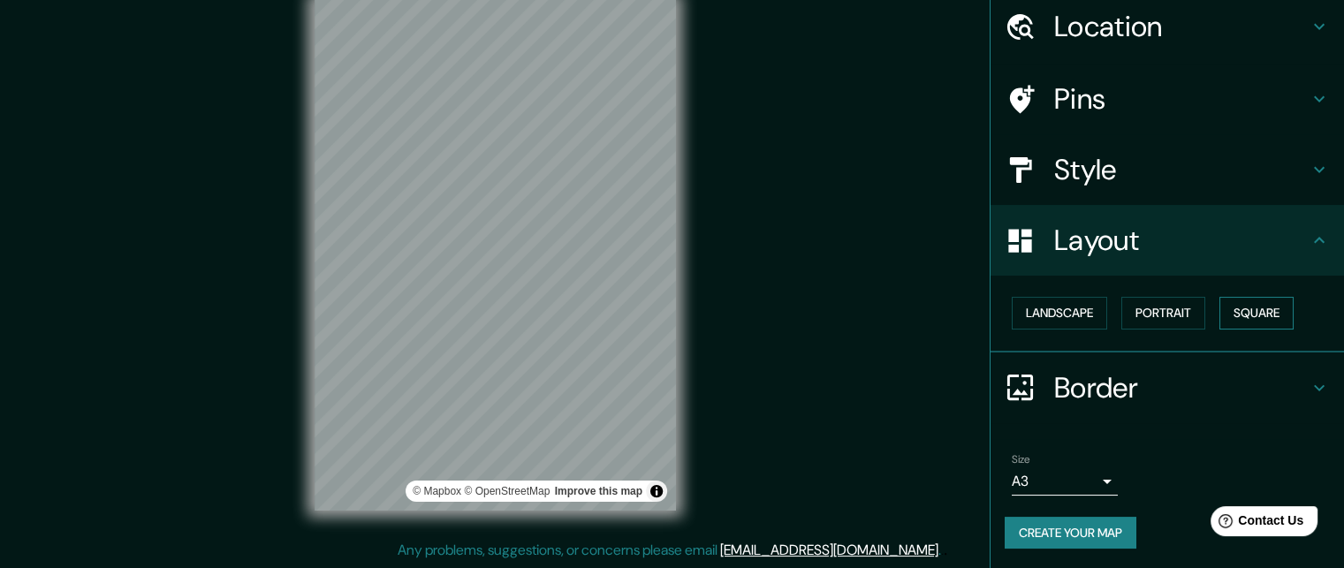
click at [1247, 308] on button "Square" at bounding box center [1257, 313] width 74 height 33
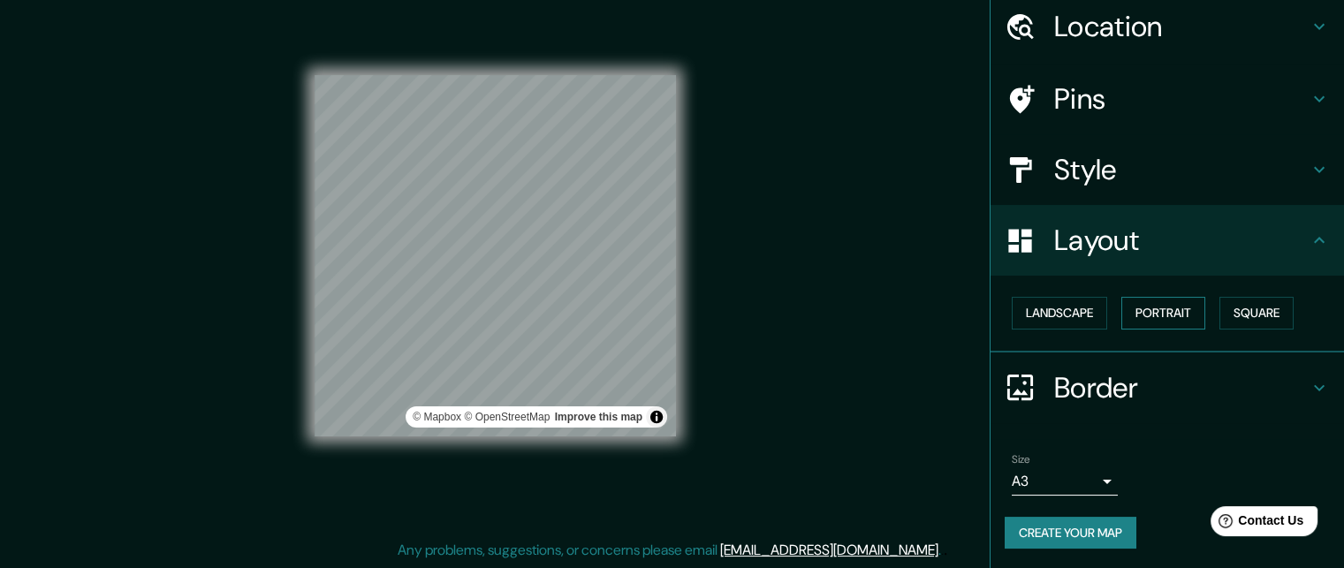
click at [1185, 308] on button "Portrait" at bounding box center [1163, 313] width 84 height 33
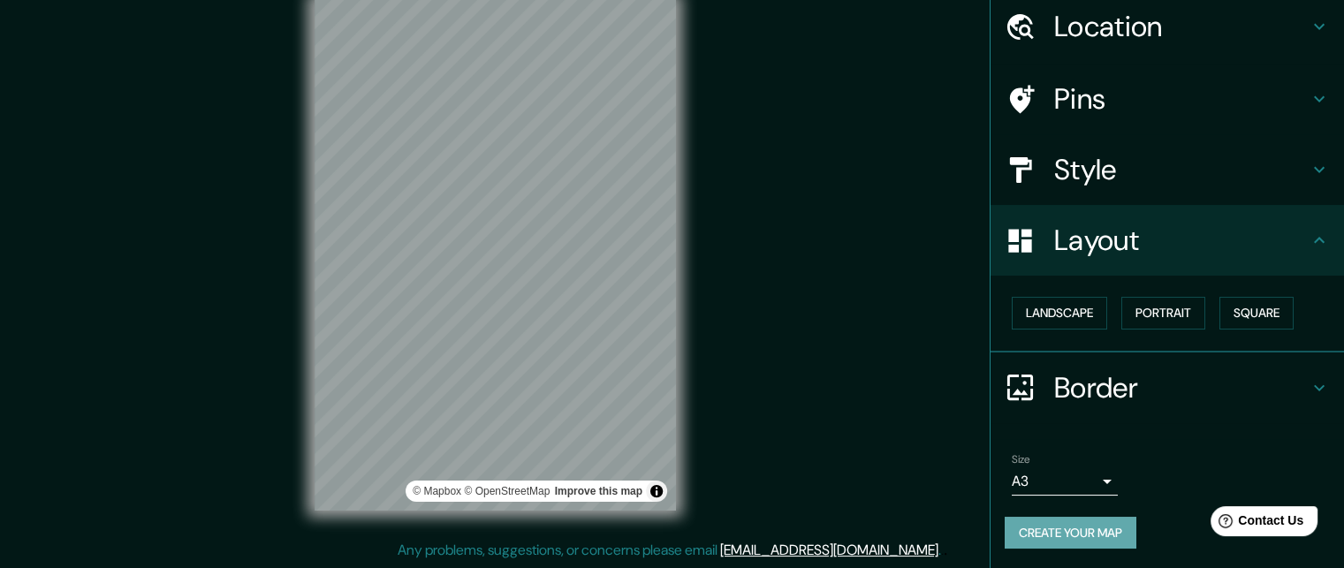
click at [1062, 538] on button "Create your map" at bounding box center [1071, 533] width 132 height 33
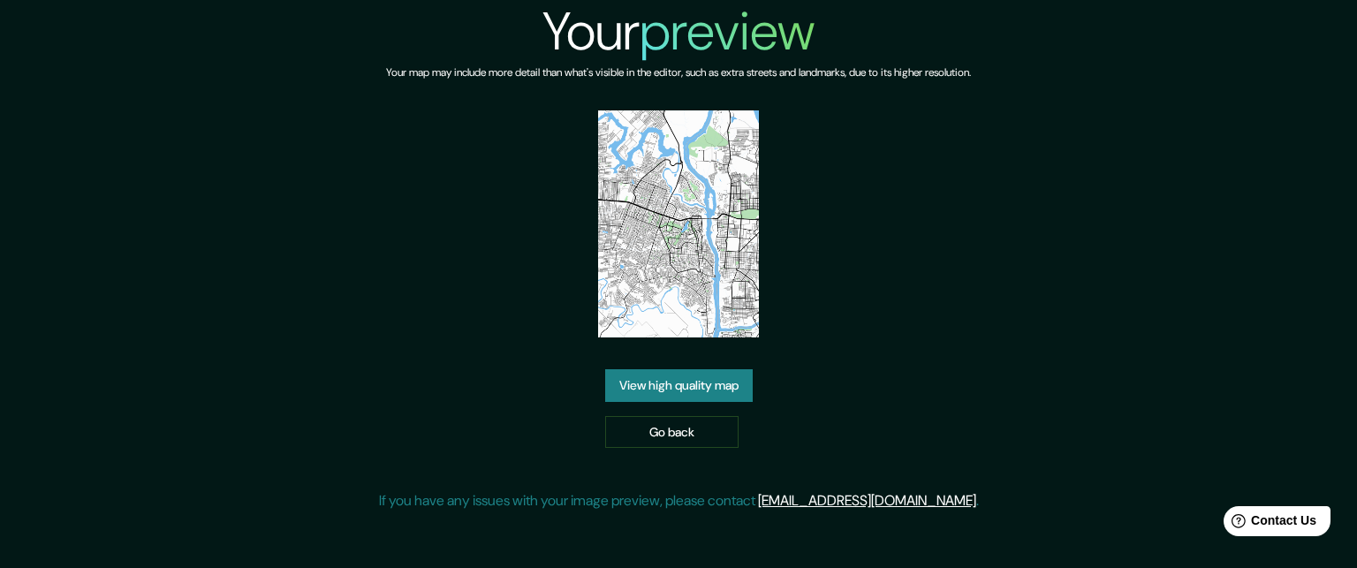
click at [692, 392] on link "View high quality map" at bounding box center [679, 385] width 148 height 33
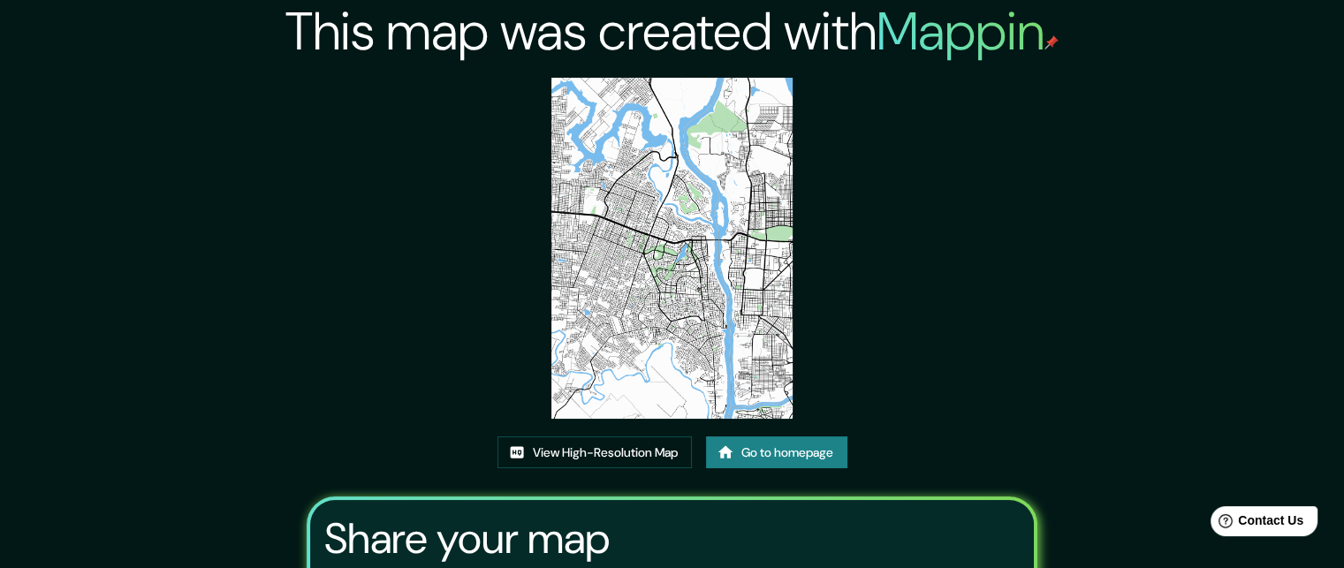
click at [775, 458] on link "Go to homepage" at bounding box center [776, 453] width 141 height 33
click at [602, 450] on link "View High-Resolution Map" at bounding box center [595, 453] width 194 height 33
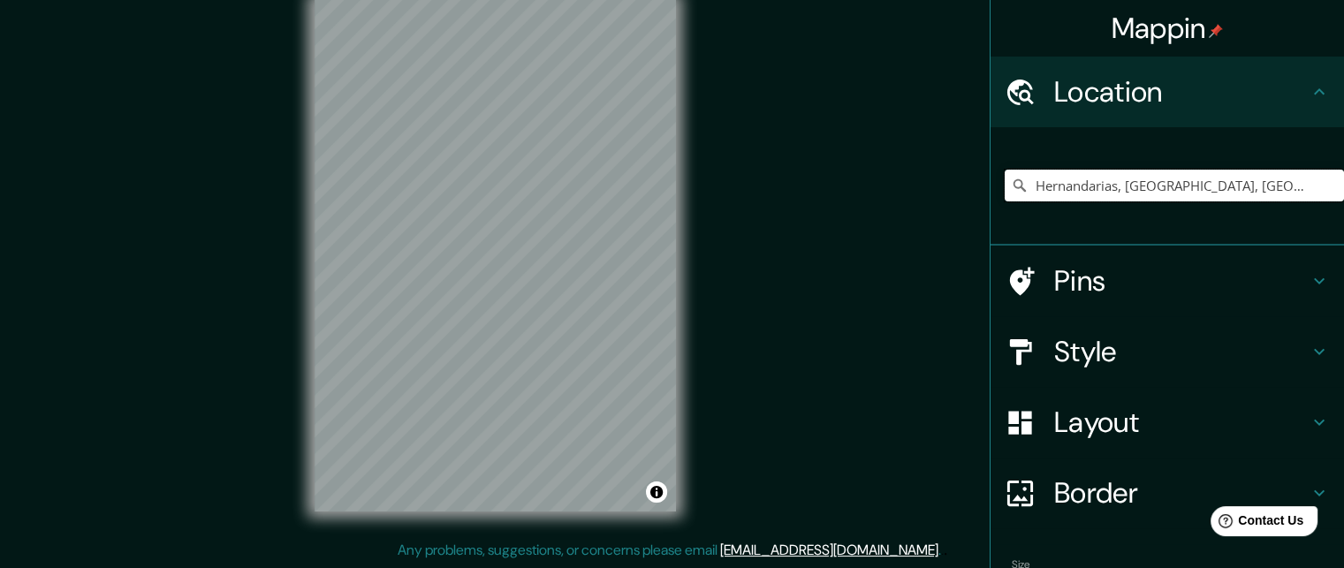
click at [1277, 187] on input "Hernandarias, [GEOGRAPHIC_DATA], [GEOGRAPHIC_DATA]" at bounding box center [1174, 186] width 339 height 32
click at [1189, 190] on input "Hernandarias, [GEOGRAPHIC_DATA], [GEOGRAPHIC_DATA]" at bounding box center [1174, 186] width 339 height 32
drag, startPoint x: 1282, startPoint y: 183, endPoint x: 1107, endPoint y: 202, distance: 176.1
click at [1107, 202] on div "Hernandarias, [GEOGRAPHIC_DATA], [GEOGRAPHIC_DATA]" at bounding box center [1174, 185] width 339 height 88
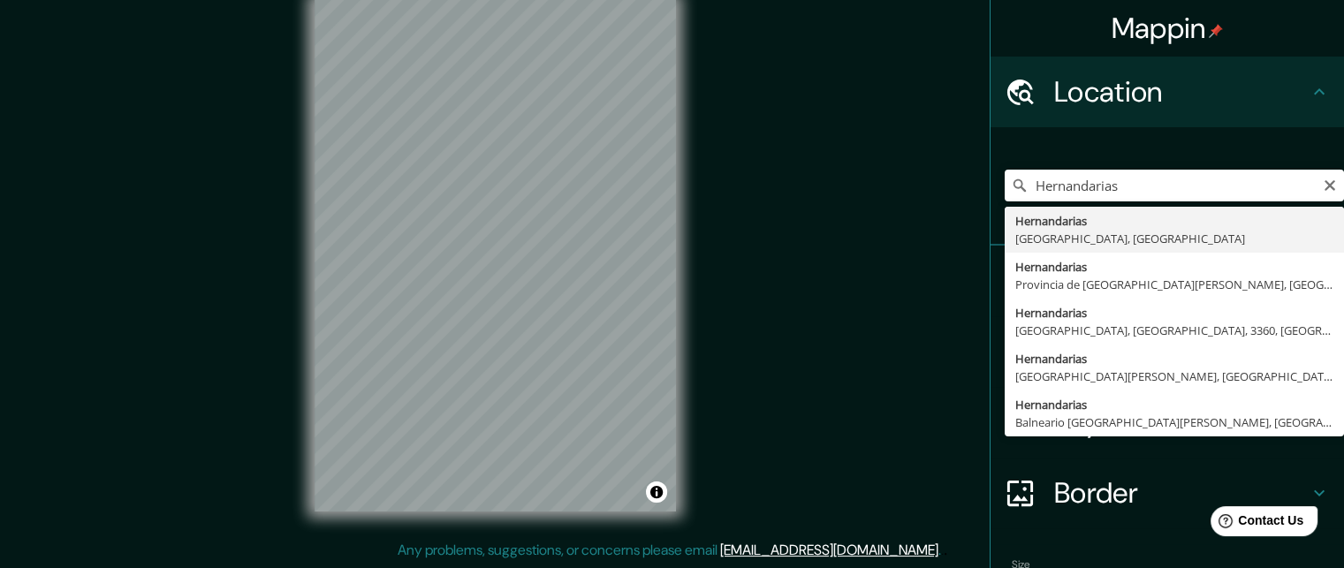
type input "Hernandarias, [GEOGRAPHIC_DATA], [GEOGRAPHIC_DATA]"
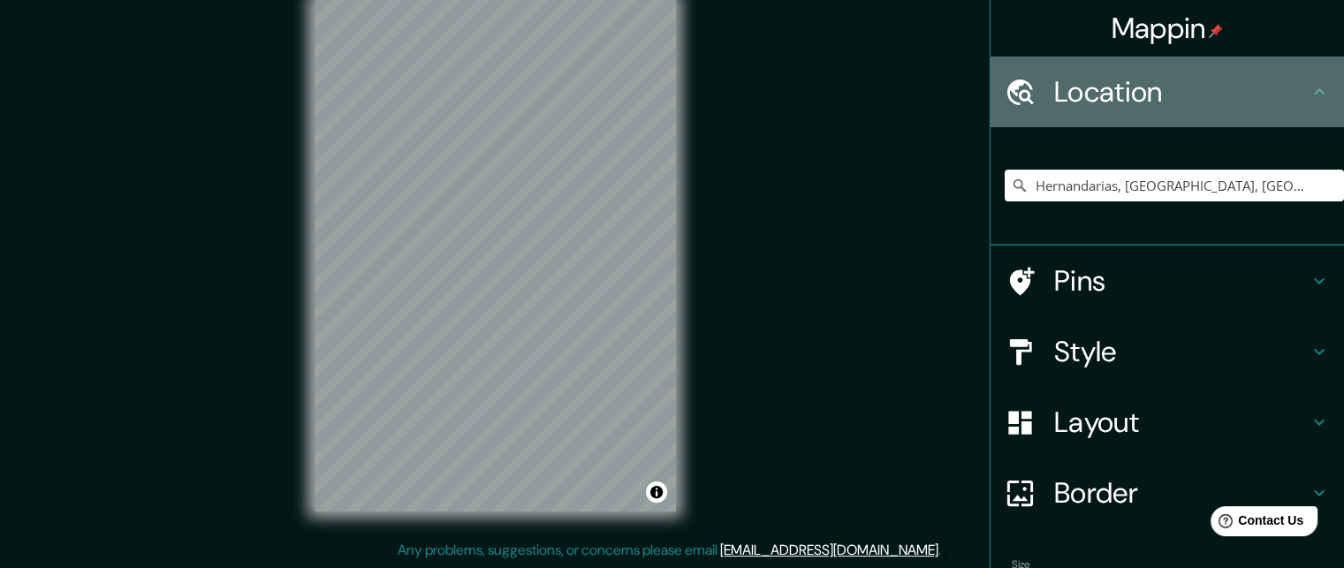
click at [1195, 74] on h4 "Location" at bounding box center [1181, 91] width 255 height 35
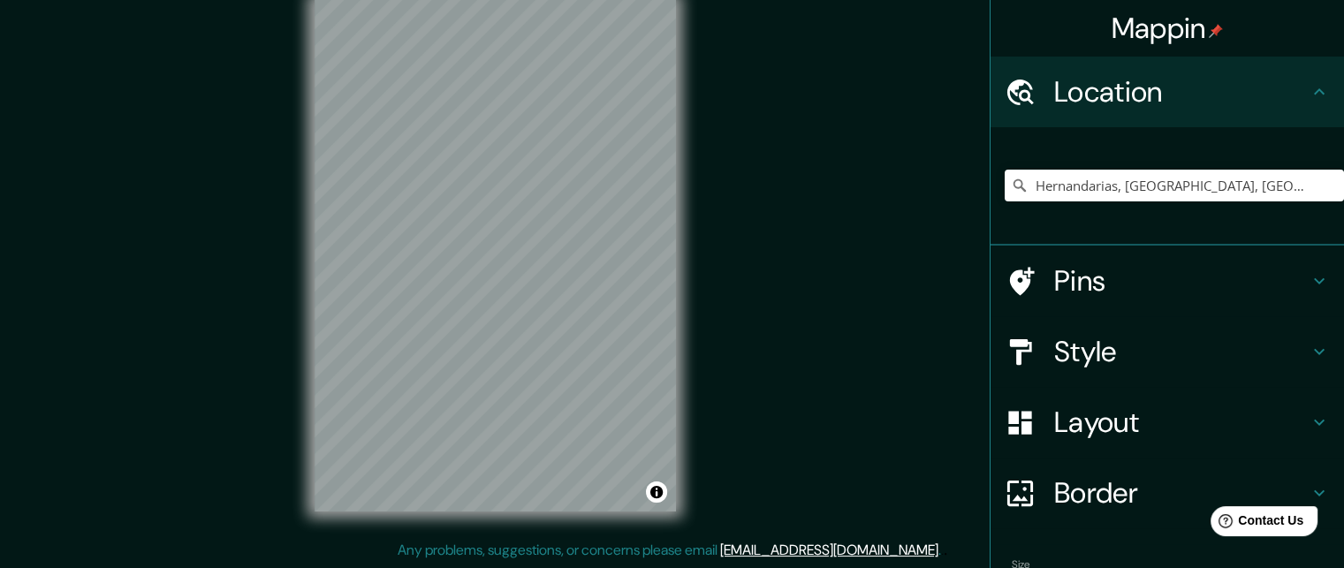
click at [1223, 289] on h4 "Pins" at bounding box center [1181, 280] width 255 height 35
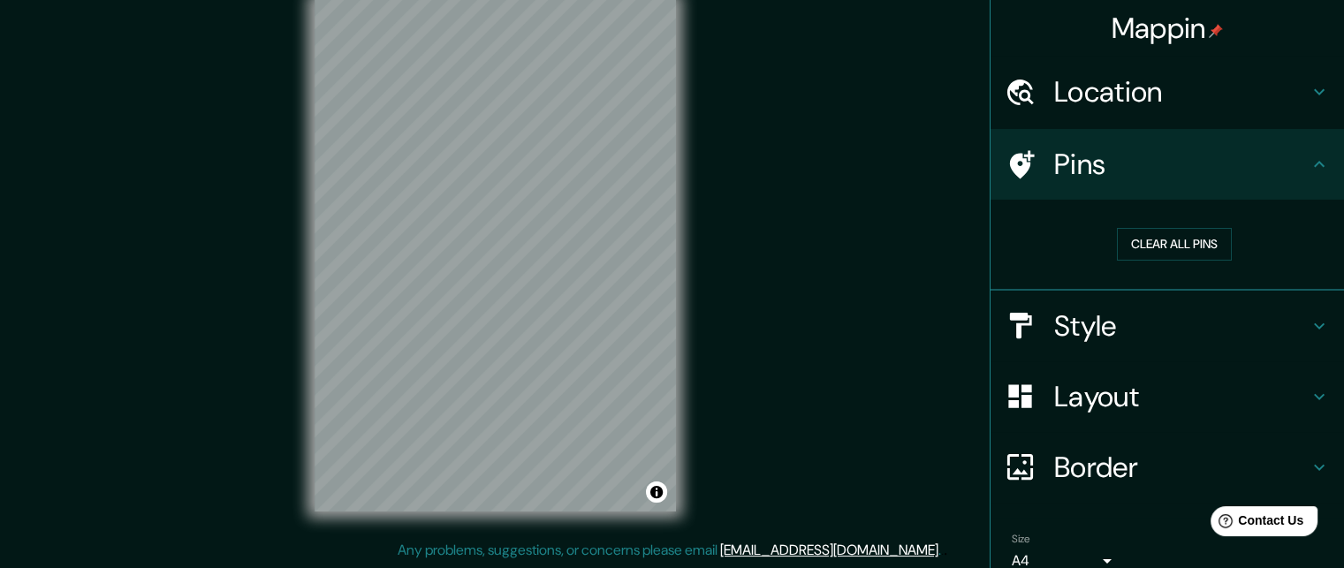
click at [1240, 165] on h4 "Pins" at bounding box center [1181, 164] width 255 height 35
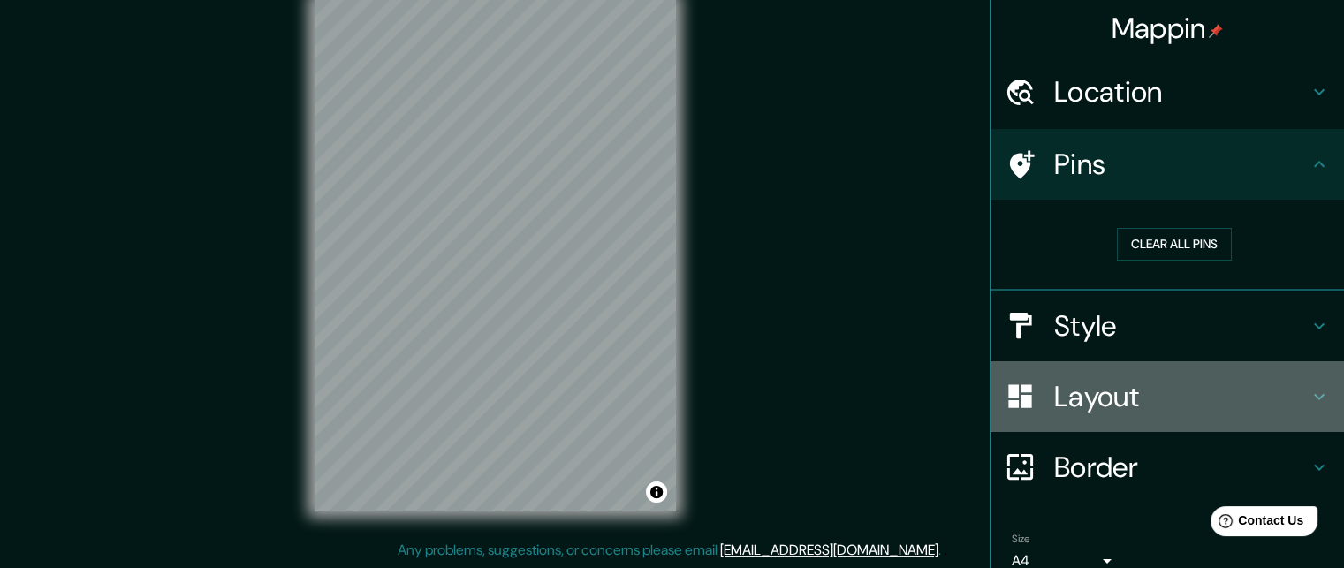
click at [1174, 399] on h4 "Layout" at bounding box center [1181, 396] width 255 height 35
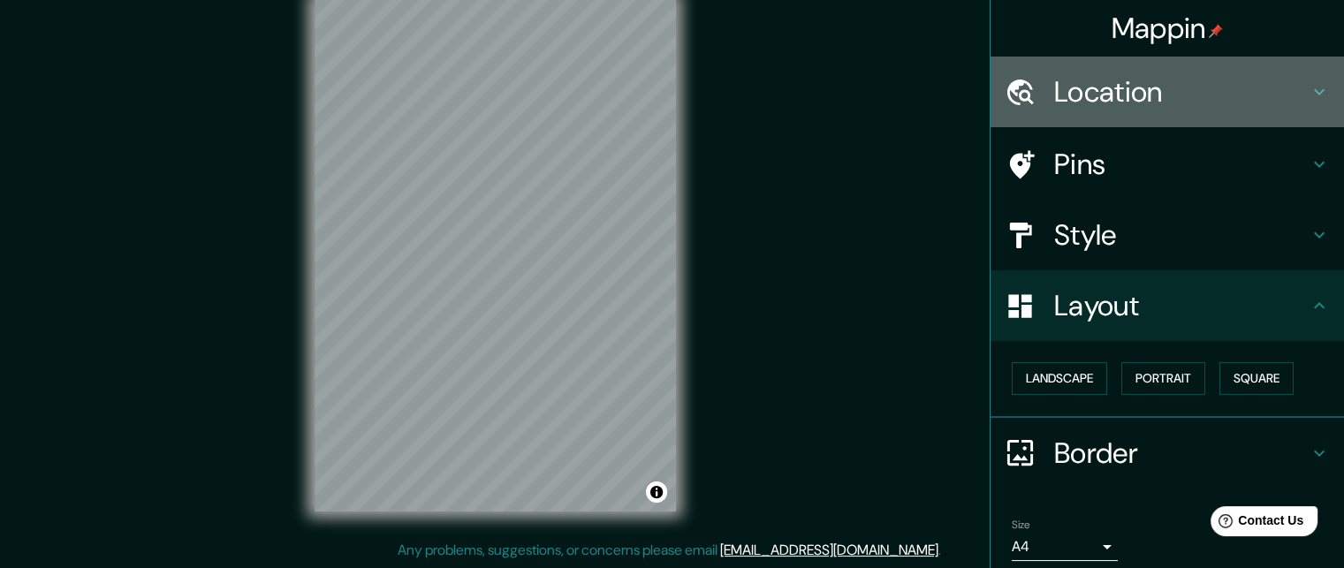
click at [1197, 95] on h4 "Location" at bounding box center [1181, 91] width 255 height 35
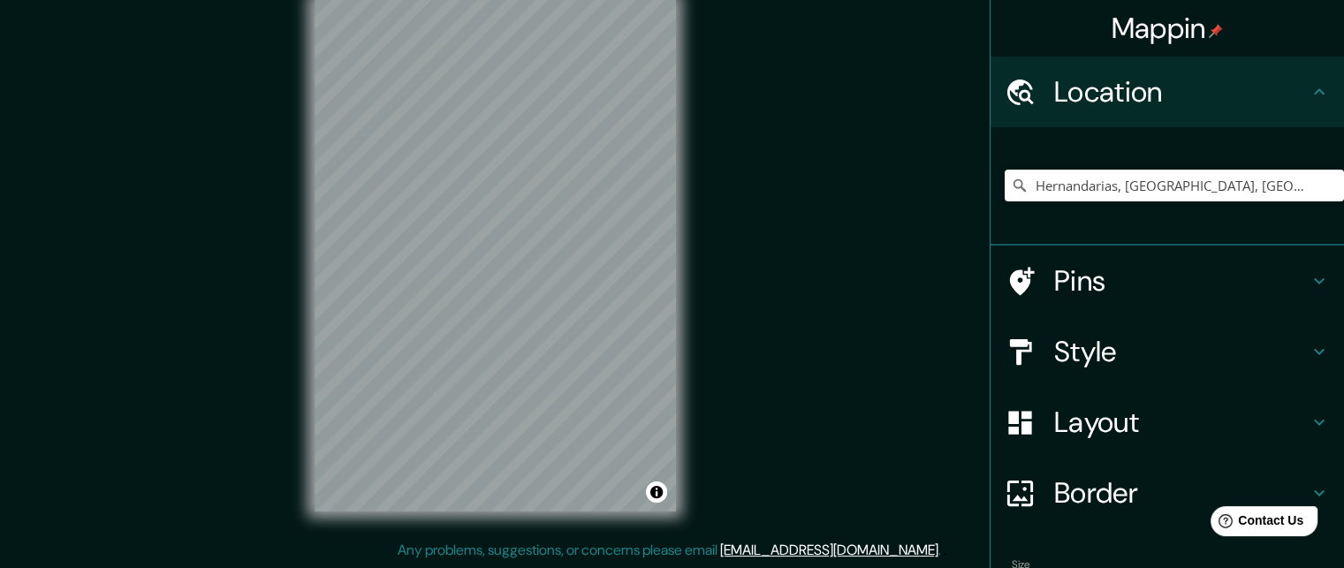
click at [1142, 345] on h4 "Style" at bounding box center [1181, 351] width 255 height 35
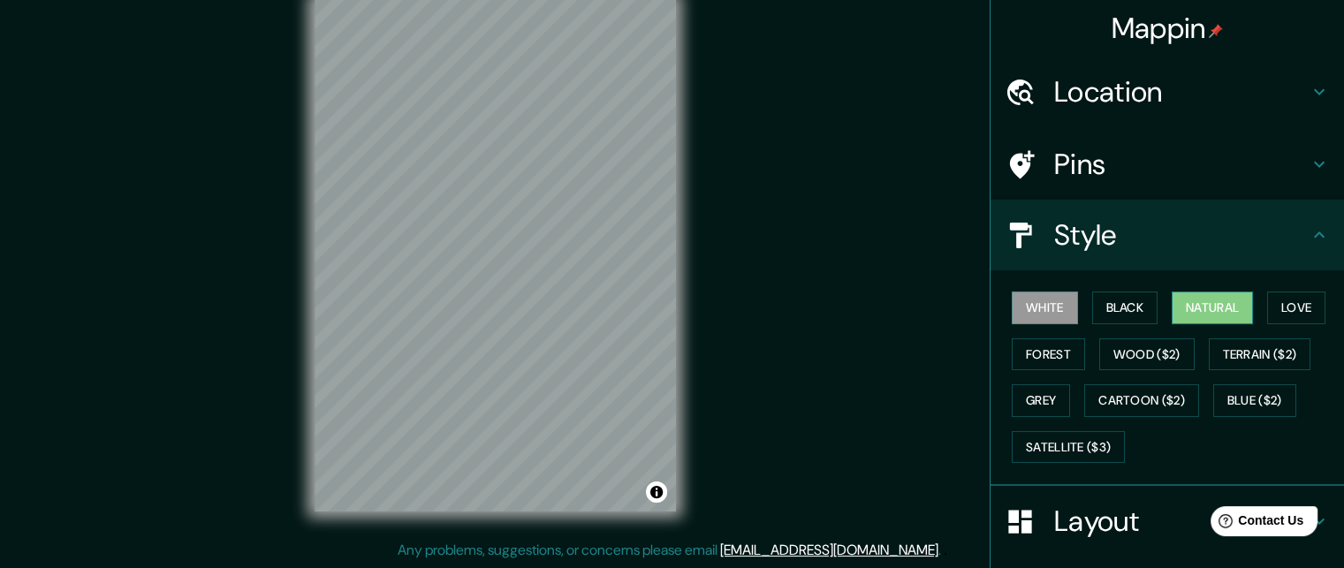
click at [1190, 306] on button "Natural" at bounding box center [1212, 308] width 81 height 33
click at [611, 540] on html "Mappin Location Hernandarias, Alto Paraná, Paraguay Pins Style White Black Natu…" at bounding box center [672, 256] width 1344 height 568
click at [544, 528] on div "© Mapbox © OpenStreetMap Improve this map" at bounding box center [495, 256] width 418 height 568
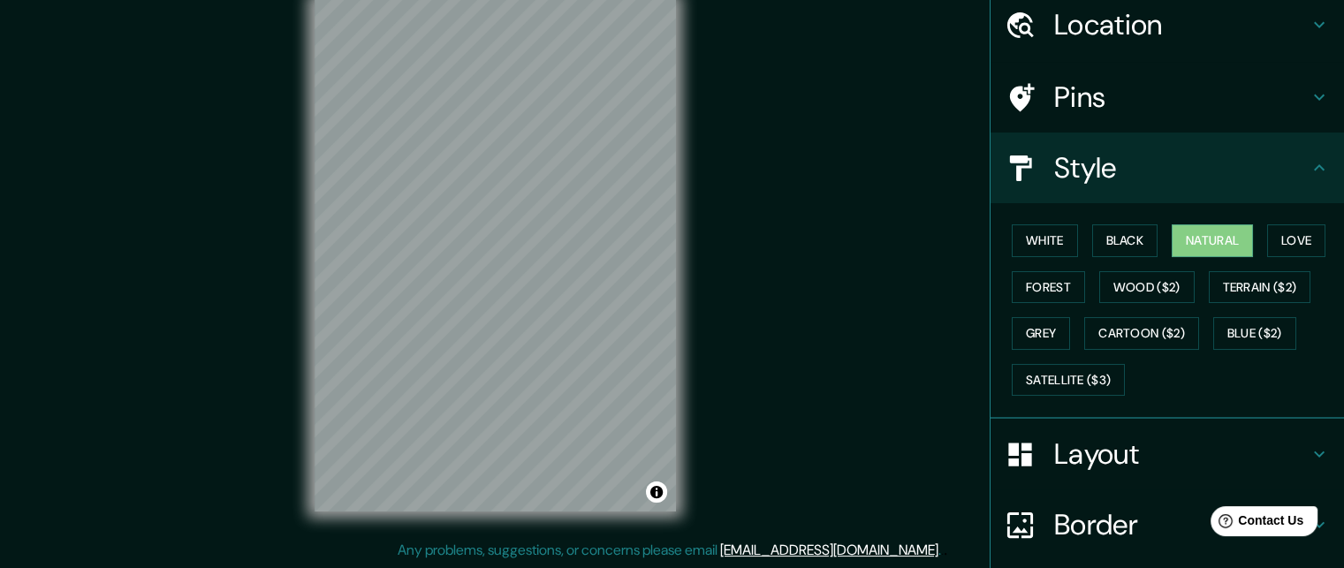
scroll to position [203, 0]
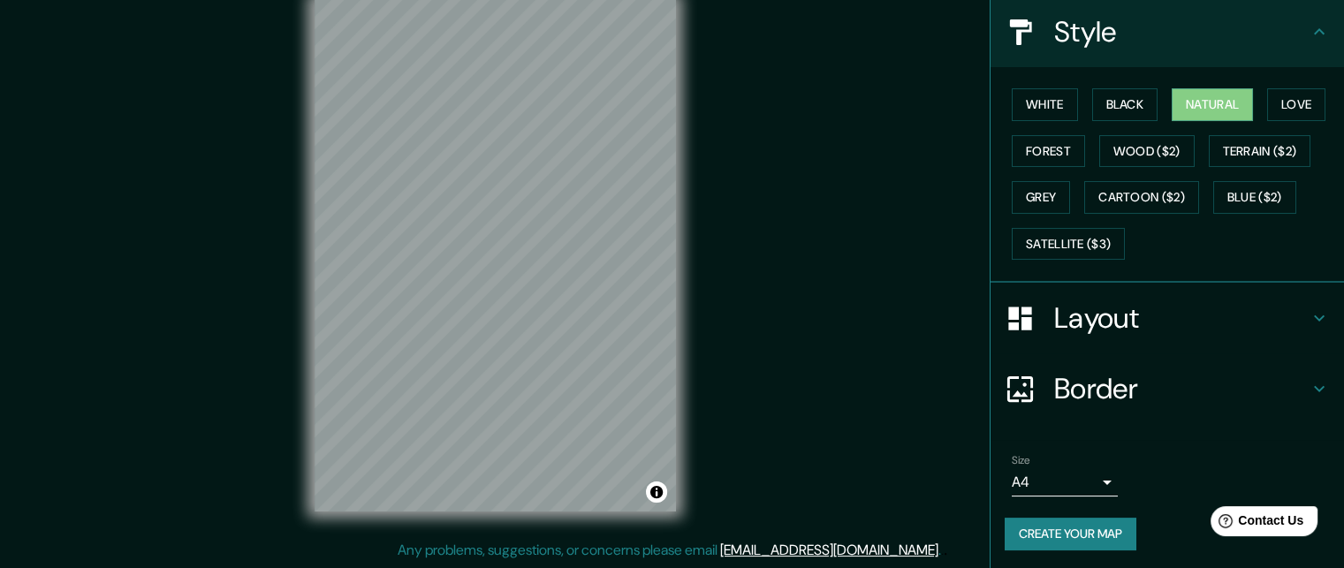
click at [1085, 460] on div "Size A4 single" at bounding box center [1065, 475] width 106 height 42
click at [1079, 480] on body "Mappin Location Hernandarias, Alto Paraná, Paraguay Pins Style White Black Natu…" at bounding box center [672, 256] width 1344 height 568
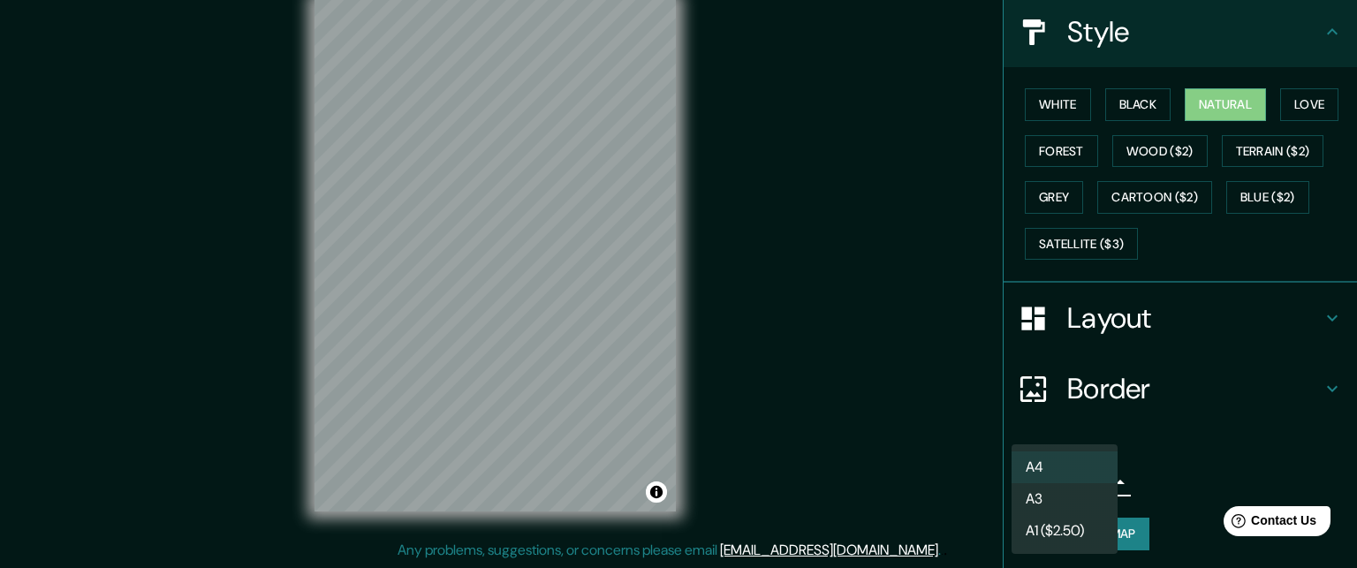
click at [1075, 495] on li "A3" at bounding box center [1065, 499] width 106 height 32
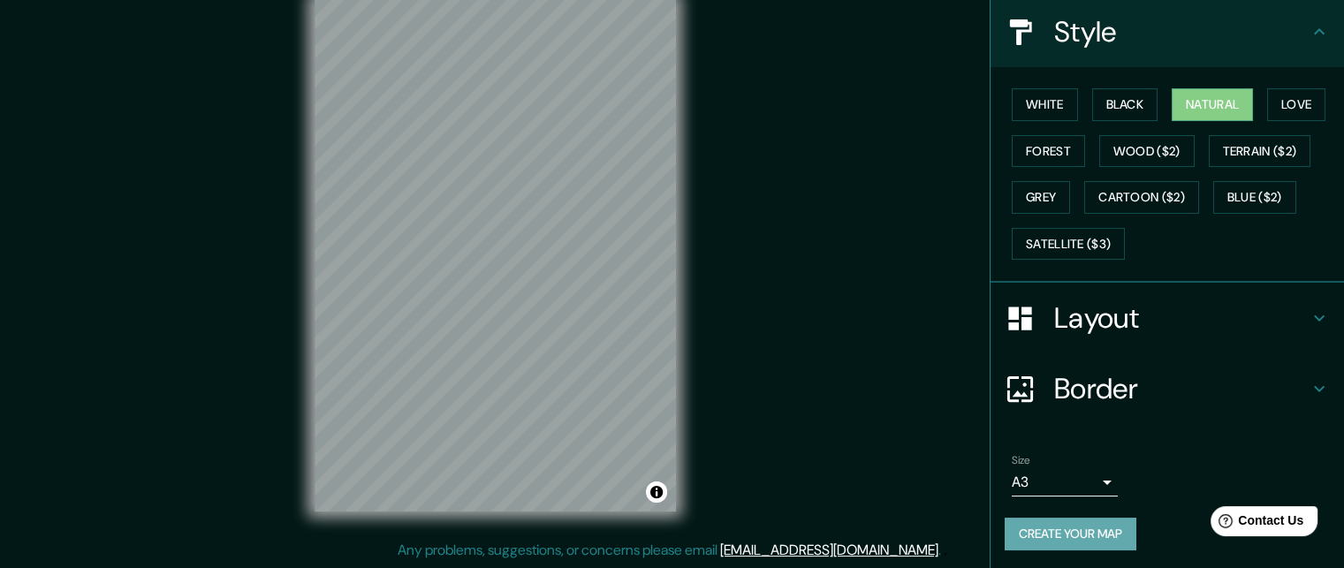
click at [1082, 519] on button "Create your map" at bounding box center [1071, 534] width 132 height 33
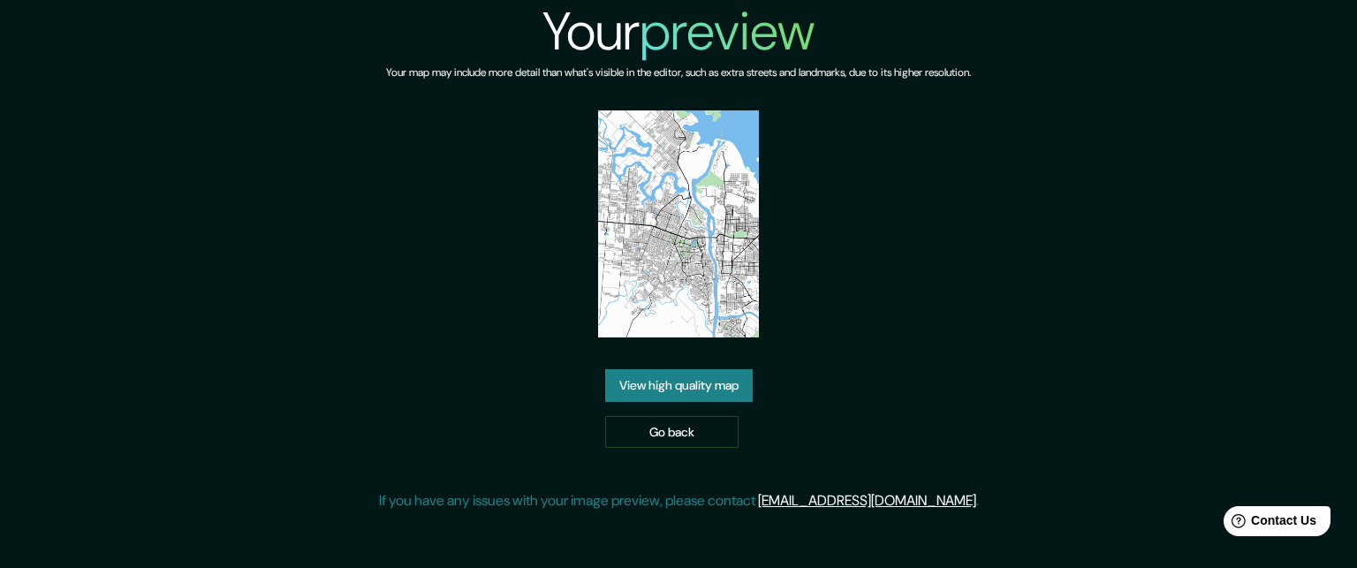
click at [704, 369] on link "View high quality map" at bounding box center [679, 385] width 148 height 33
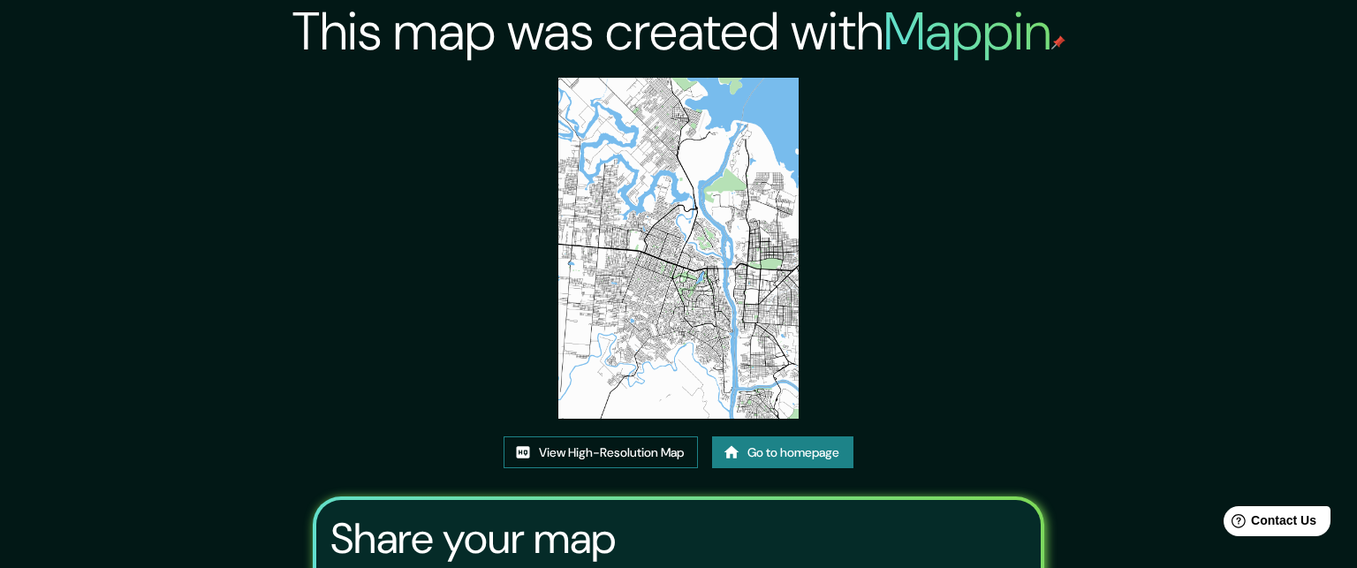
click at [664, 437] on link "View High-Resolution Map" at bounding box center [601, 453] width 194 height 33
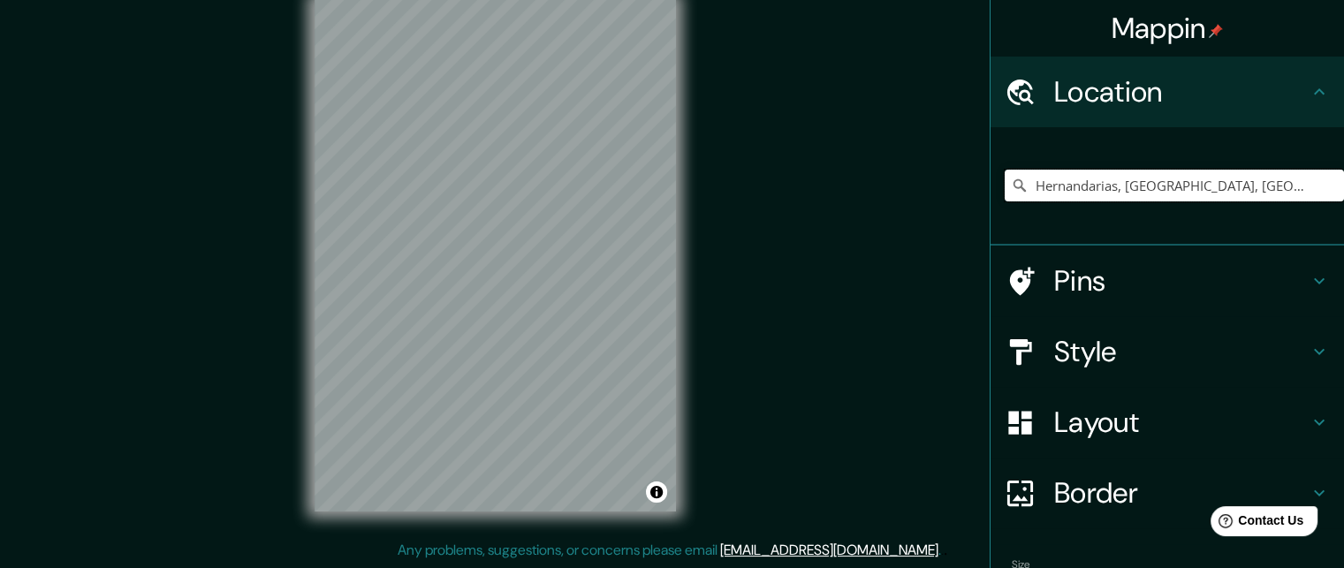
drag, startPoint x: 1308, startPoint y: 186, endPoint x: 1105, endPoint y: 200, distance: 203.7
click at [1105, 200] on input "Hernandarias, [GEOGRAPHIC_DATA], [GEOGRAPHIC_DATA]" at bounding box center [1174, 186] width 339 height 32
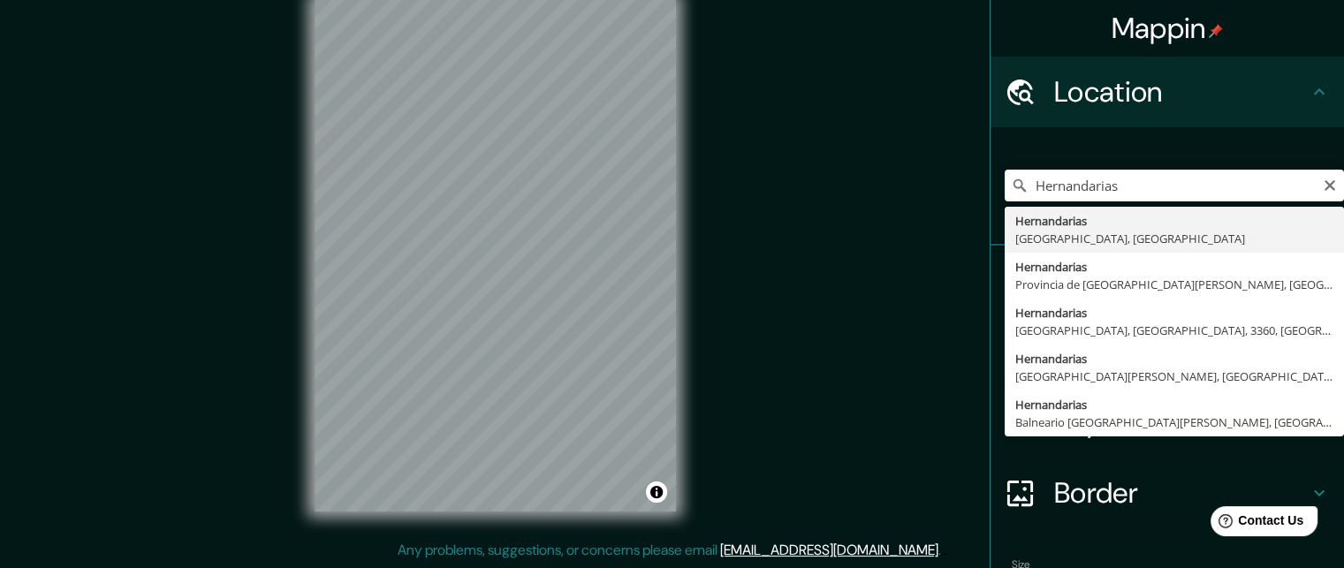
type input "Hernandarias, [GEOGRAPHIC_DATA], [GEOGRAPHIC_DATA]"
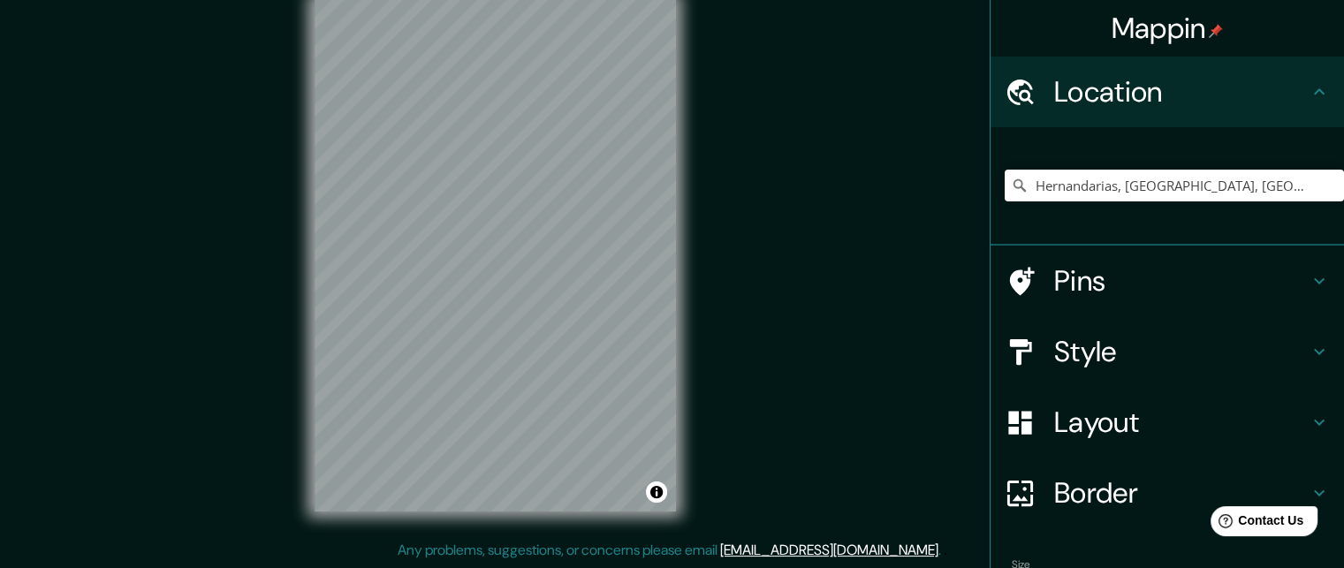
click at [1159, 377] on div "Style" at bounding box center [1167, 351] width 353 height 71
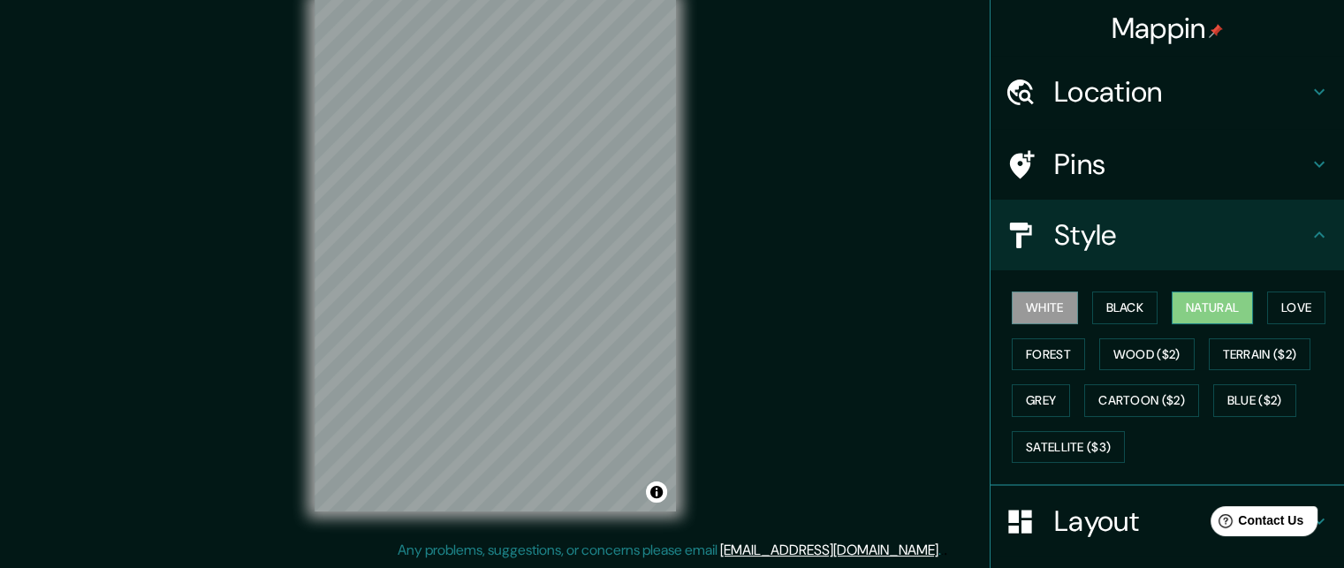
click at [1174, 296] on button "Natural" at bounding box center [1212, 308] width 81 height 33
click at [350, 540] on html "Mappin Location [GEOGRAPHIC_DATA], [GEOGRAPHIC_DATA], [GEOGRAPHIC_DATA] Pins St…" at bounding box center [672, 256] width 1344 height 568
click at [714, 102] on div "Mappin Location [GEOGRAPHIC_DATA], [GEOGRAPHIC_DATA], [GEOGRAPHIC_DATA] Pins St…" at bounding box center [672, 270] width 1344 height 597
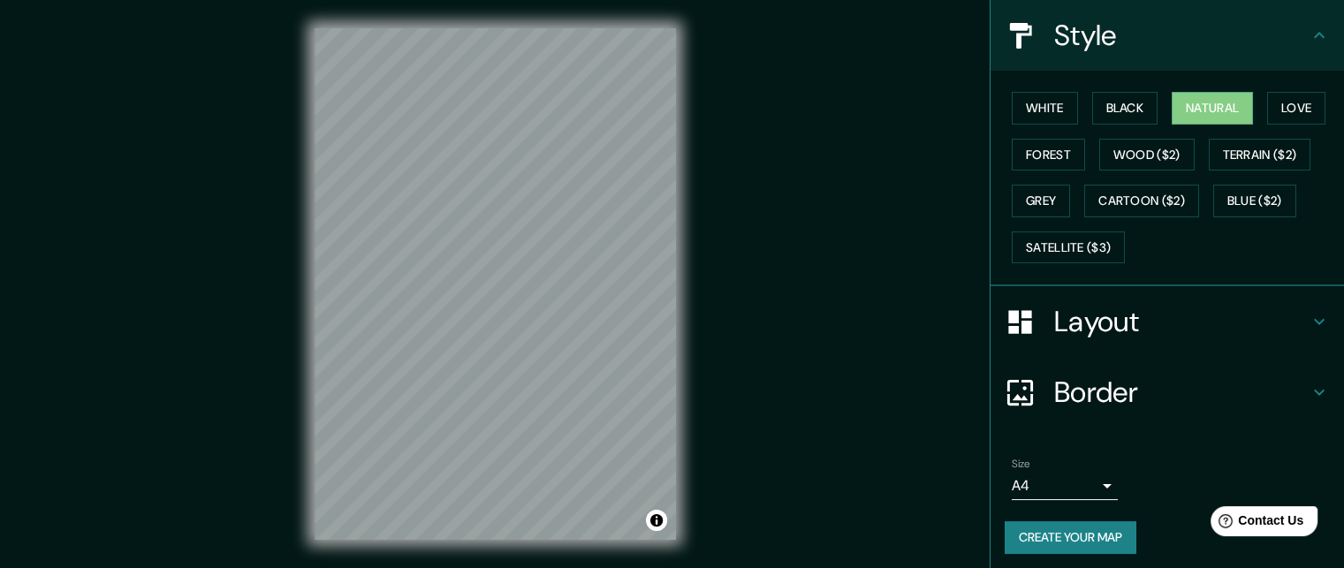
scroll to position [203, 0]
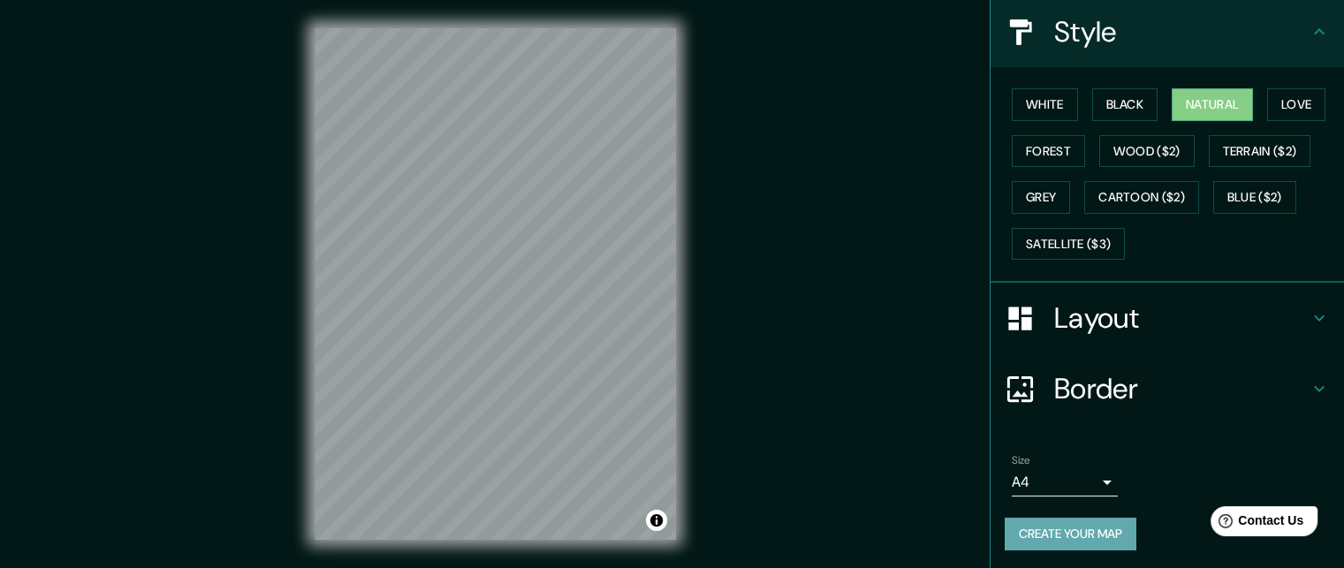
click at [1029, 526] on button "Create your map" at bounding box center [1071, 534] width 132 height 33
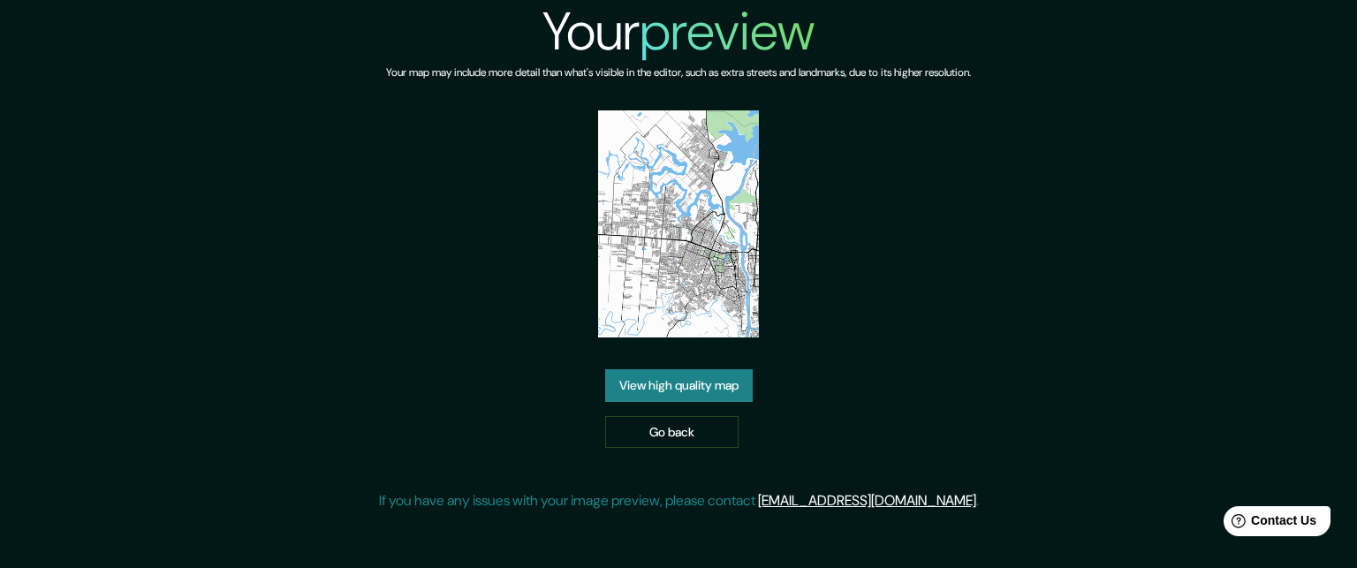
click at [741, 377] on link "View high quality map" at bounding box center [679, 385] width 148 height 33
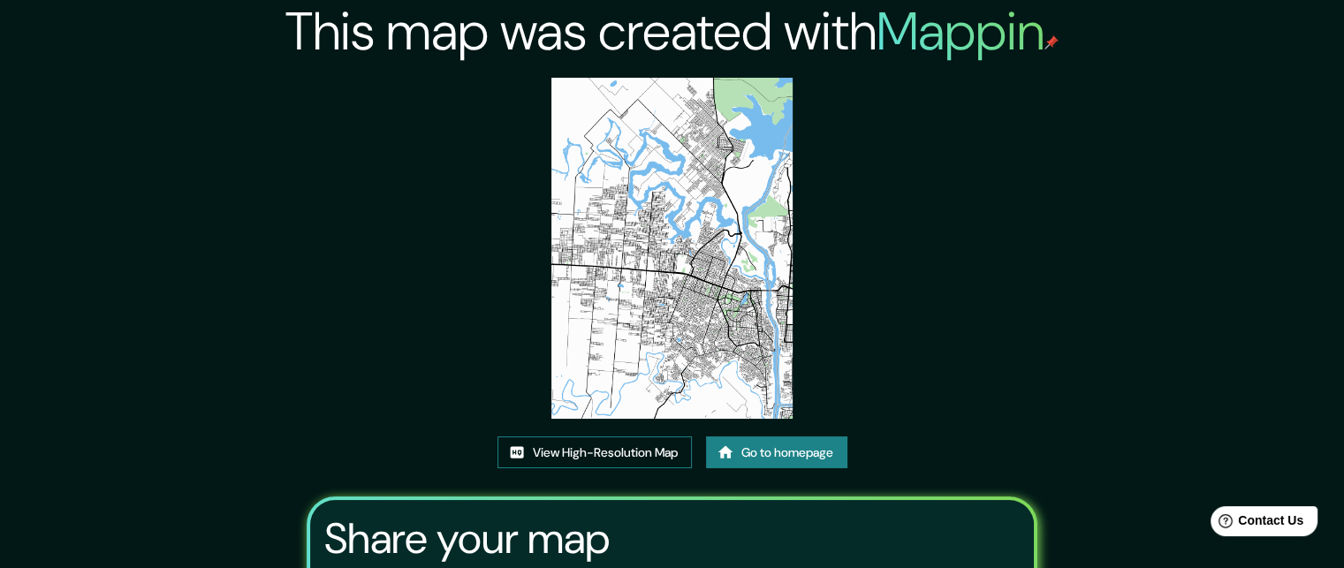
click at [662, 452] on link "View High-Resolution Map" at bounding box center [595, 453] width 194 height 33
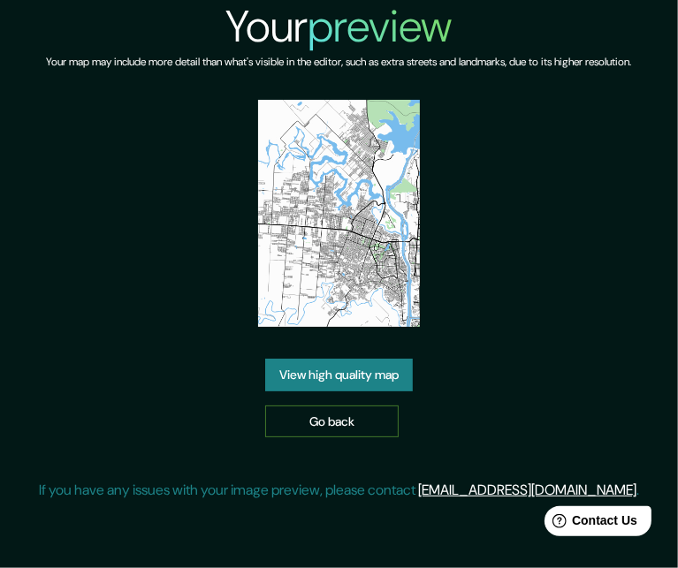
click at [323, 420] on link "Go back" at bounding box center [331, 422] width 133 height 33
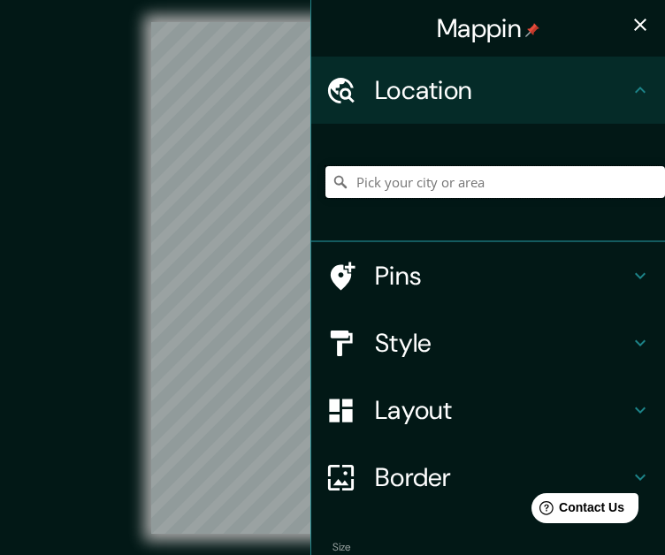
click at [478, 186] on input "Pick your city or area" at bounding box center [494, 182] width 339 height 32
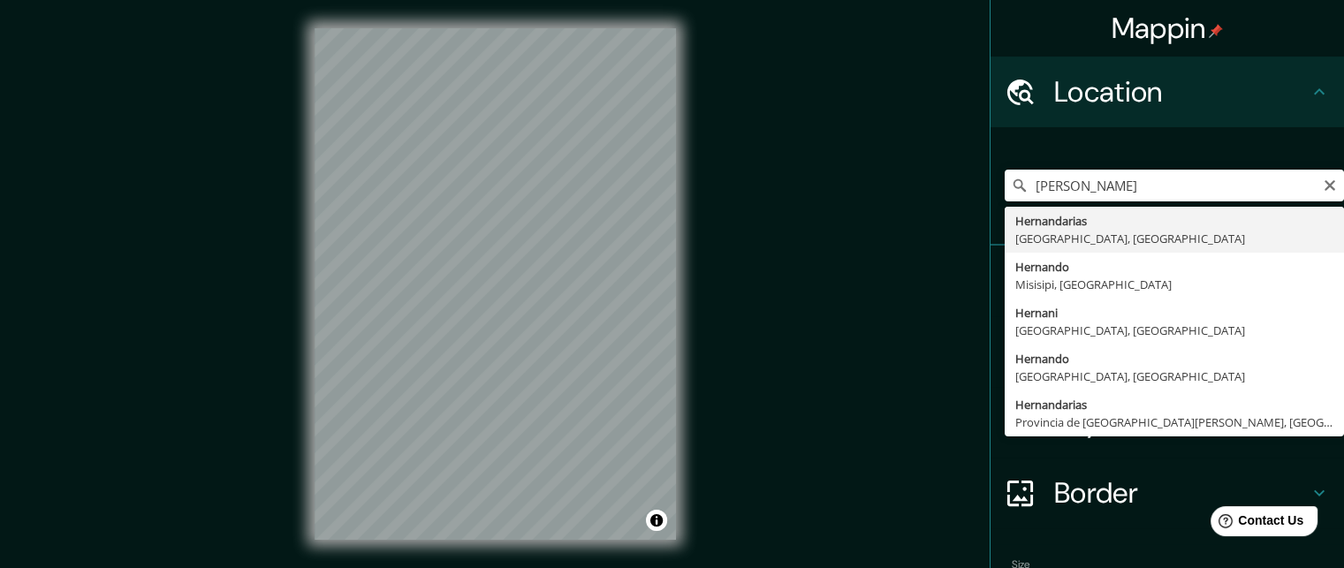
type input "Hernandarias, [GEOGRAPHIC_DATA], [GEOGRAPHIC_DATA]"
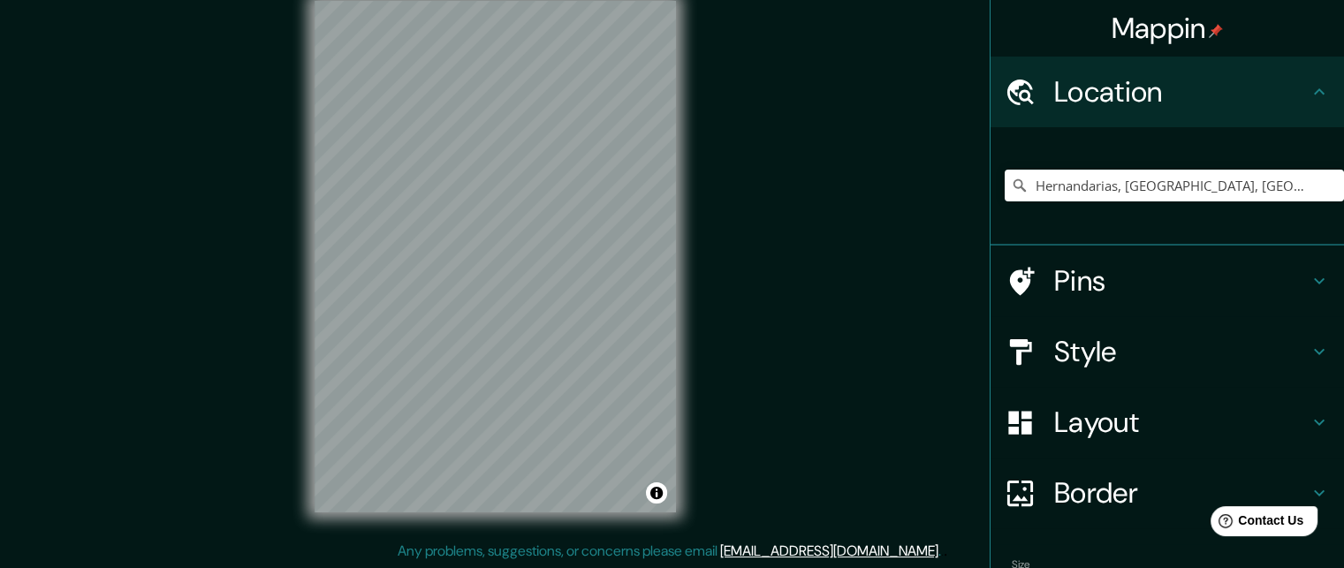
scroll to position [28, 0]
click at [692, 300] on div "© Mapbox © OpenStreetMap Improve this map" at bounding box center [495, 256] width 1210 height 512
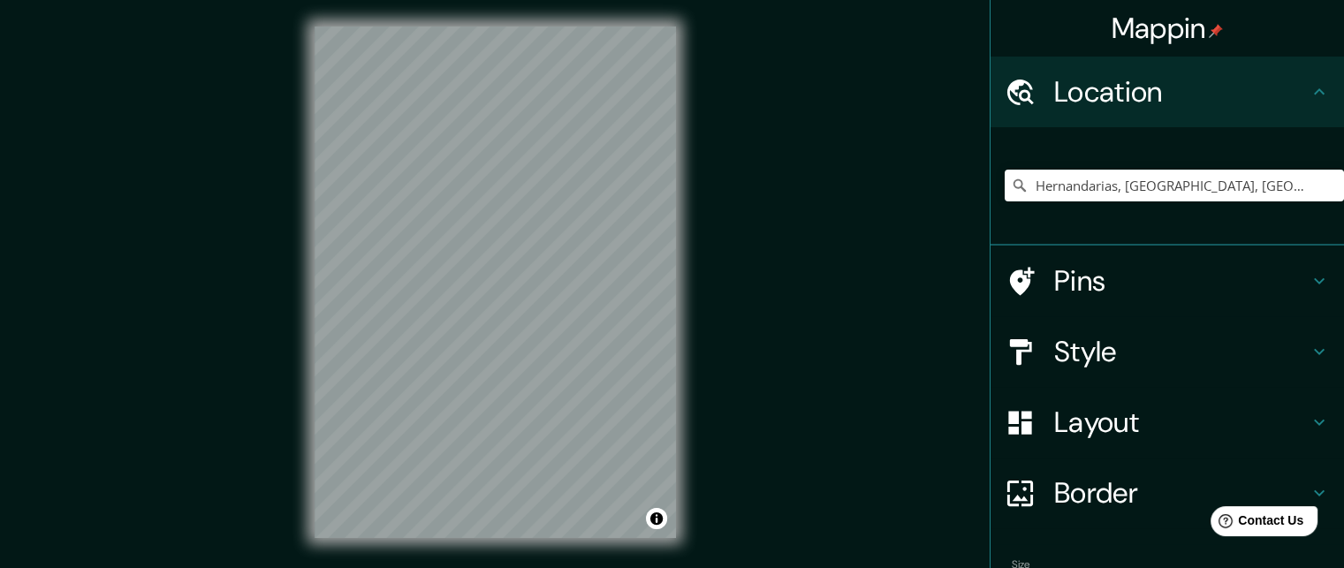
scroll to position [0, 0]
click at [732, 215] on div "© Mapbox © OpenStreetMap Improve this map" at bounding box center [495, 284] width 1210 height 512
click at [255, 285] on div "© Mapbox © OpenStreetMap Improve this map" at bounding box center [495, 284] width 1210 height 512
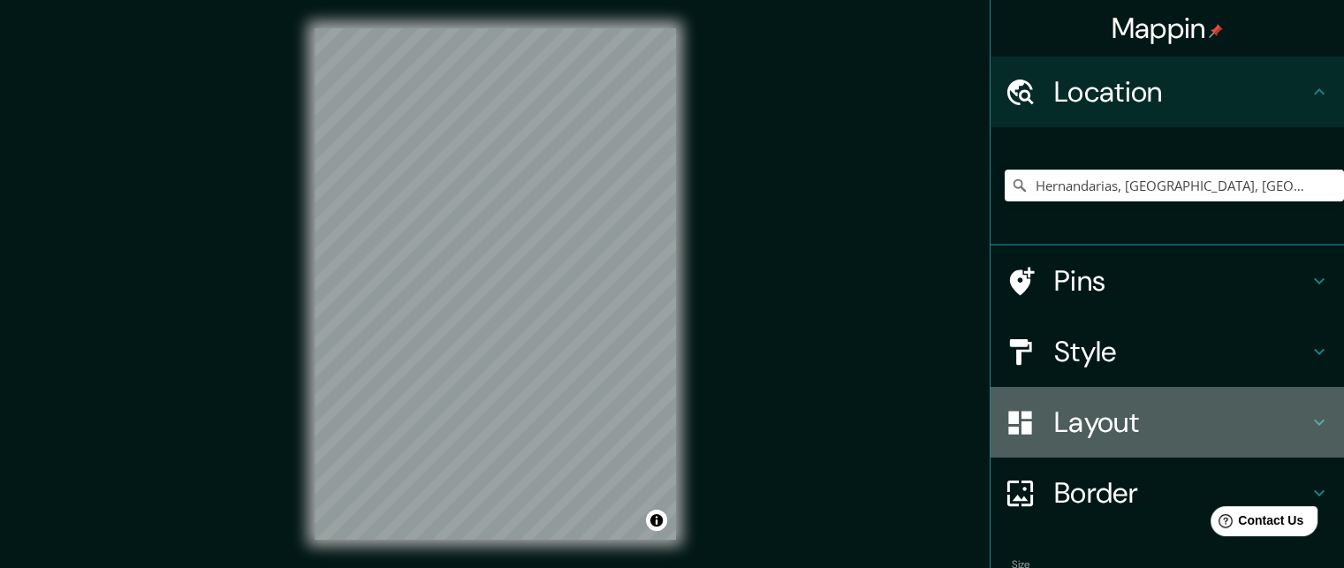
click at [1143, 400] on div "Layout" at bounding box center [1167, 422] width 353 height 71
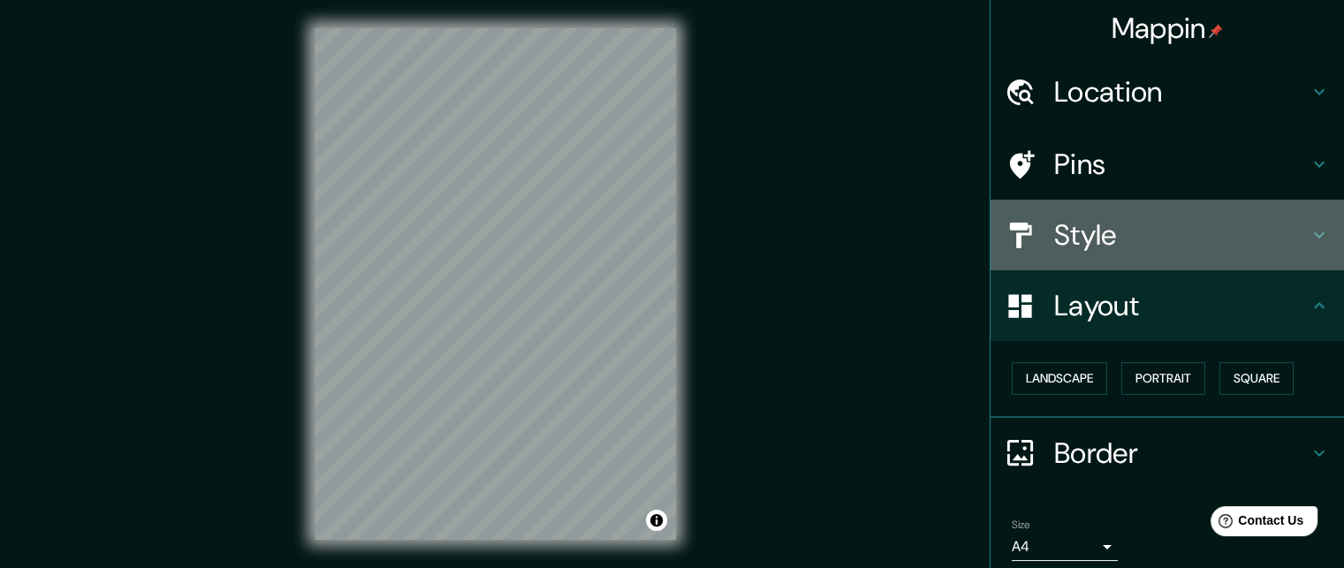
click at [1179, 222] on h4 "Style" at bounding box center [1181, 234] width 255 height 35
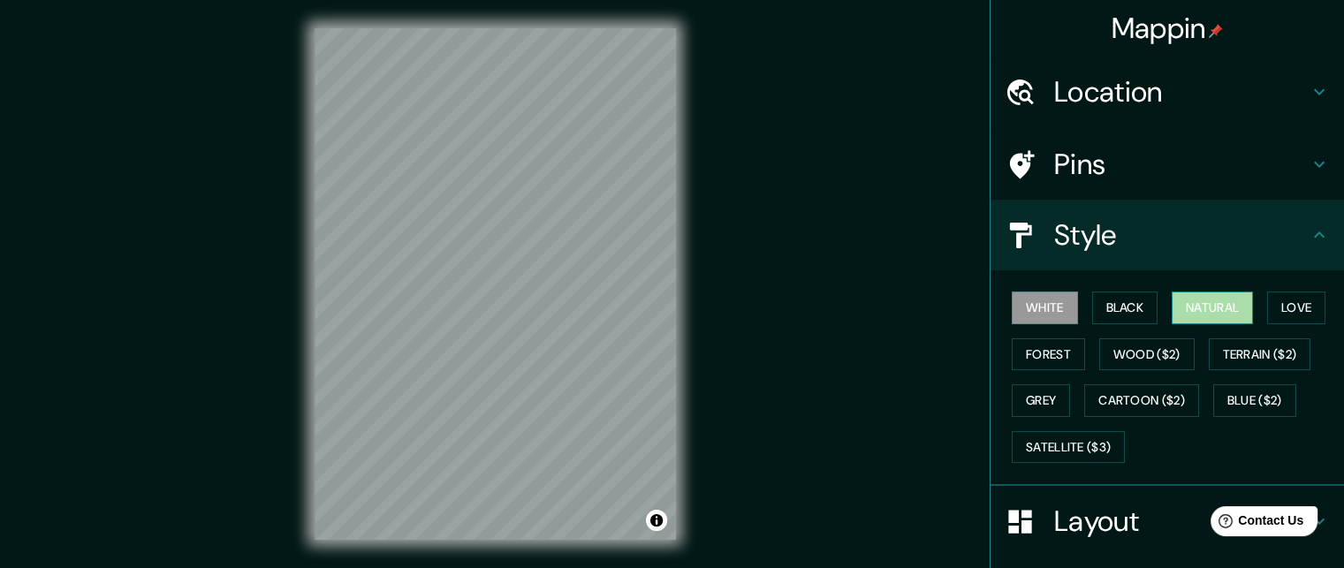
click at [1194, 301] on button "Natural" at bounding box center [1212, 308] width 81 height 33
click at [452, 349] on div at bounding box center [459, 345] width 14 height 14
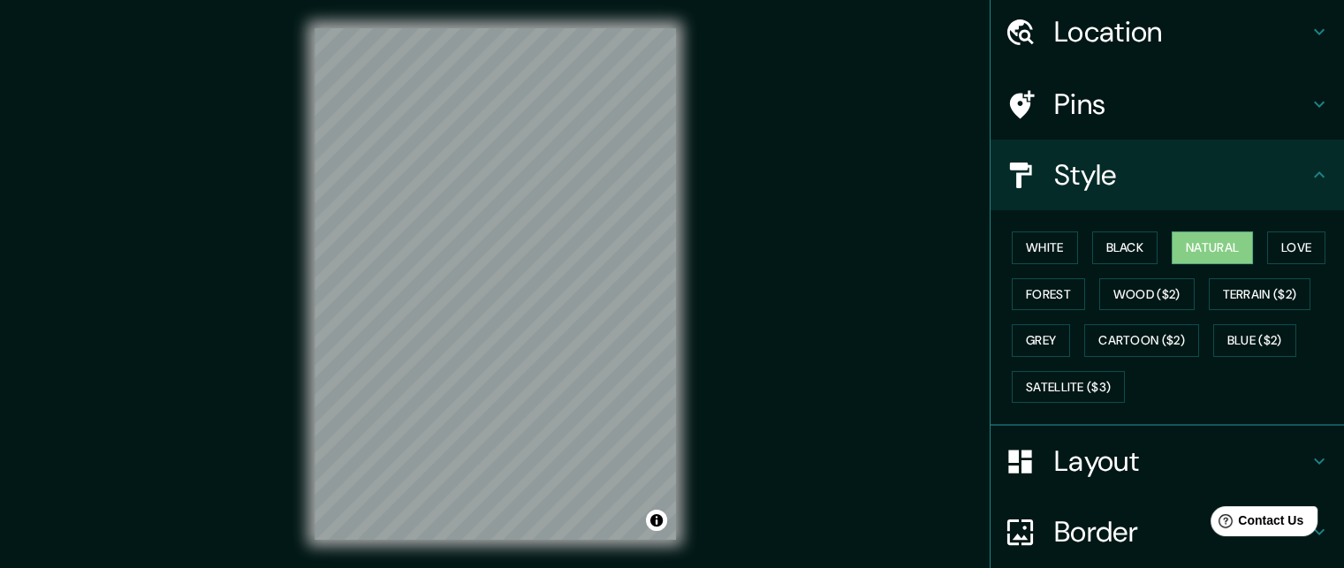
scroll to position [203, 0]
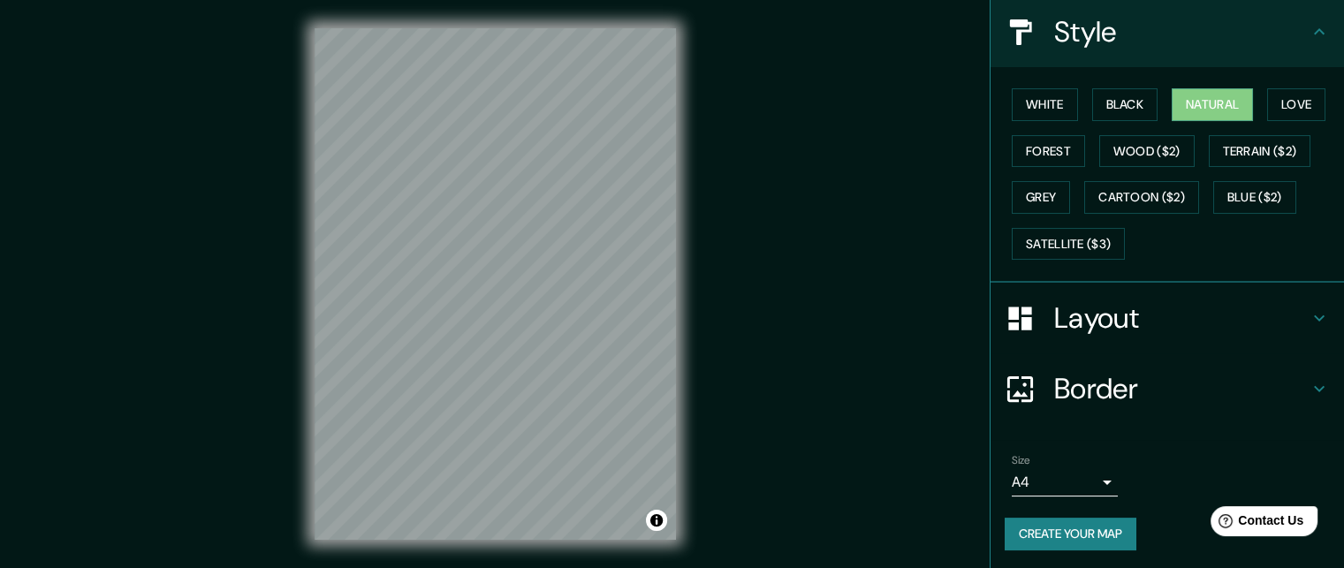
click at [1080, 483] on body "Mappin Location Hernandarias, Alto Paraná, Paraguay Pins Style White Black Natu…" at bounding box center [672, 284] width 1344 height 568
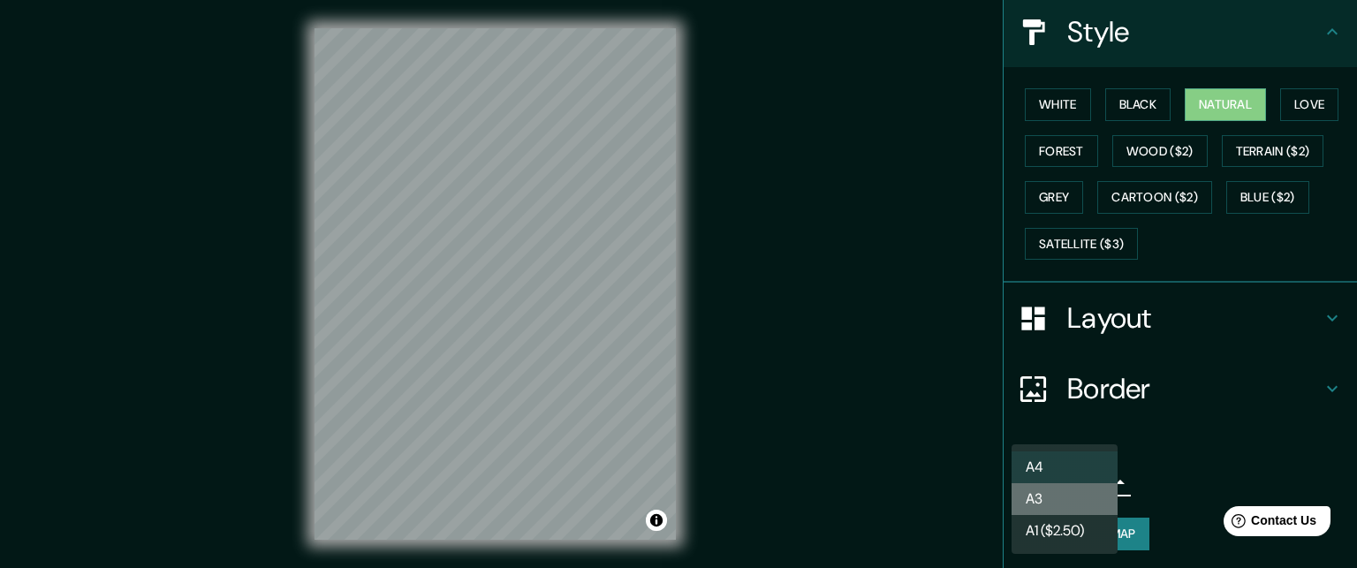
click at [1080, 491] on li "A3" at bounding box center [1065, 499] width 106 height 32
type input "a4"
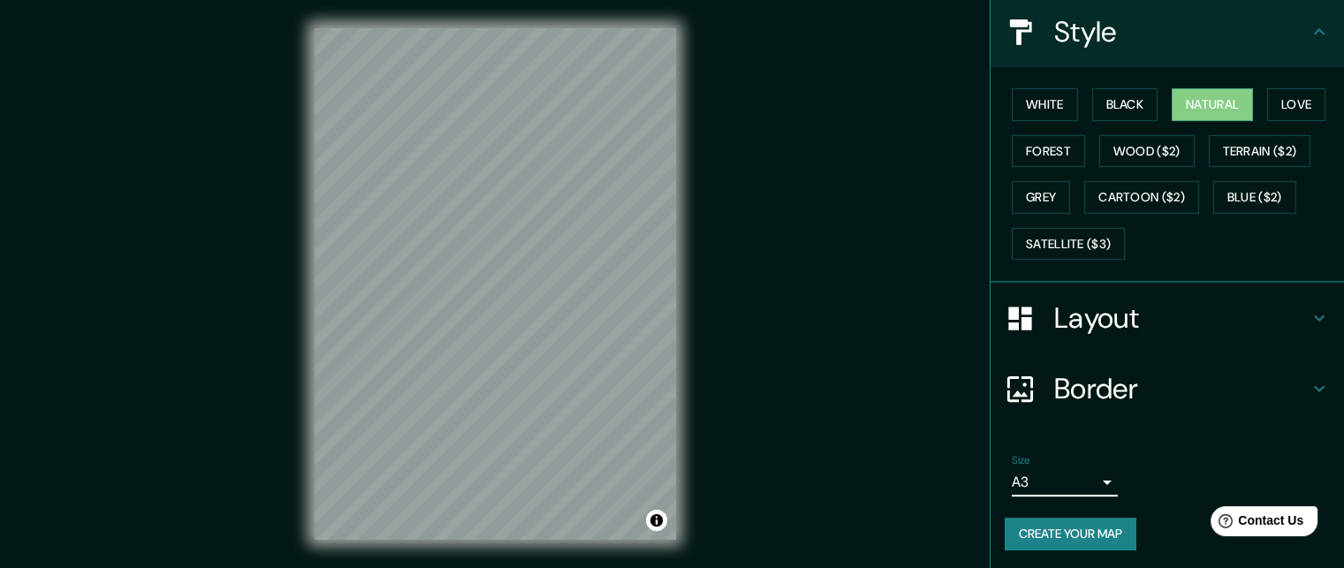
click at [1083, 523] on button "Create your map" at bounding box center [1071, 534] width 132 height 33
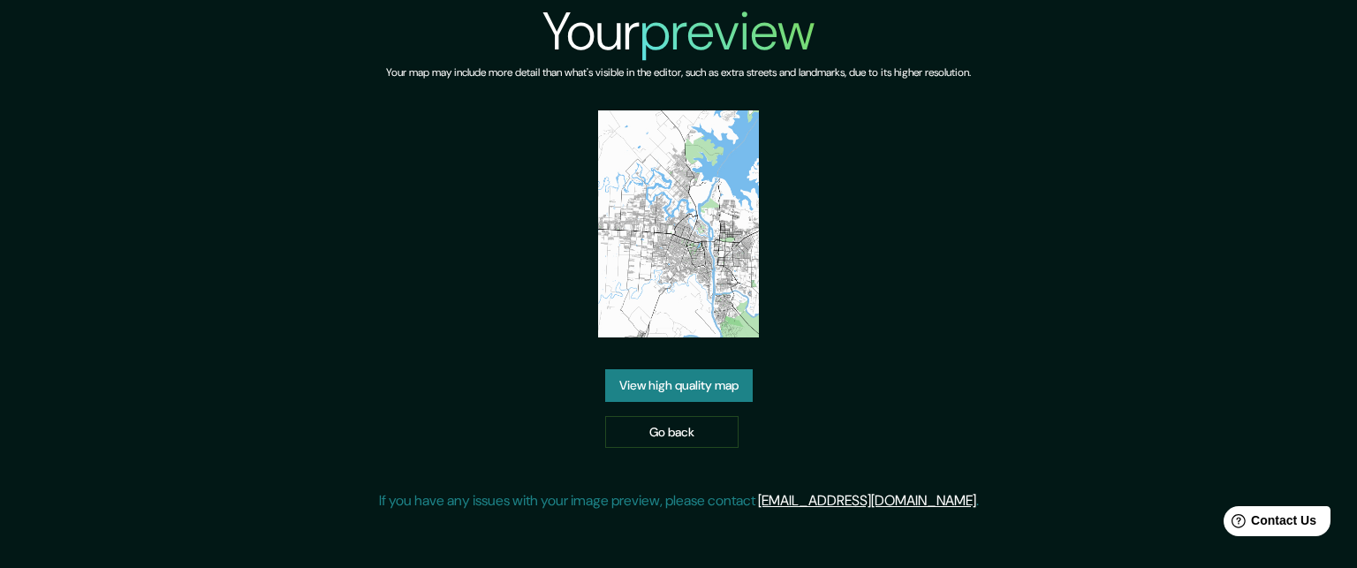
click at [742, 376] on link "View high quality map" at bounding box center [679, 385] width 148 height 33
